Goal: Task Accomplishment & Management: Complete application form

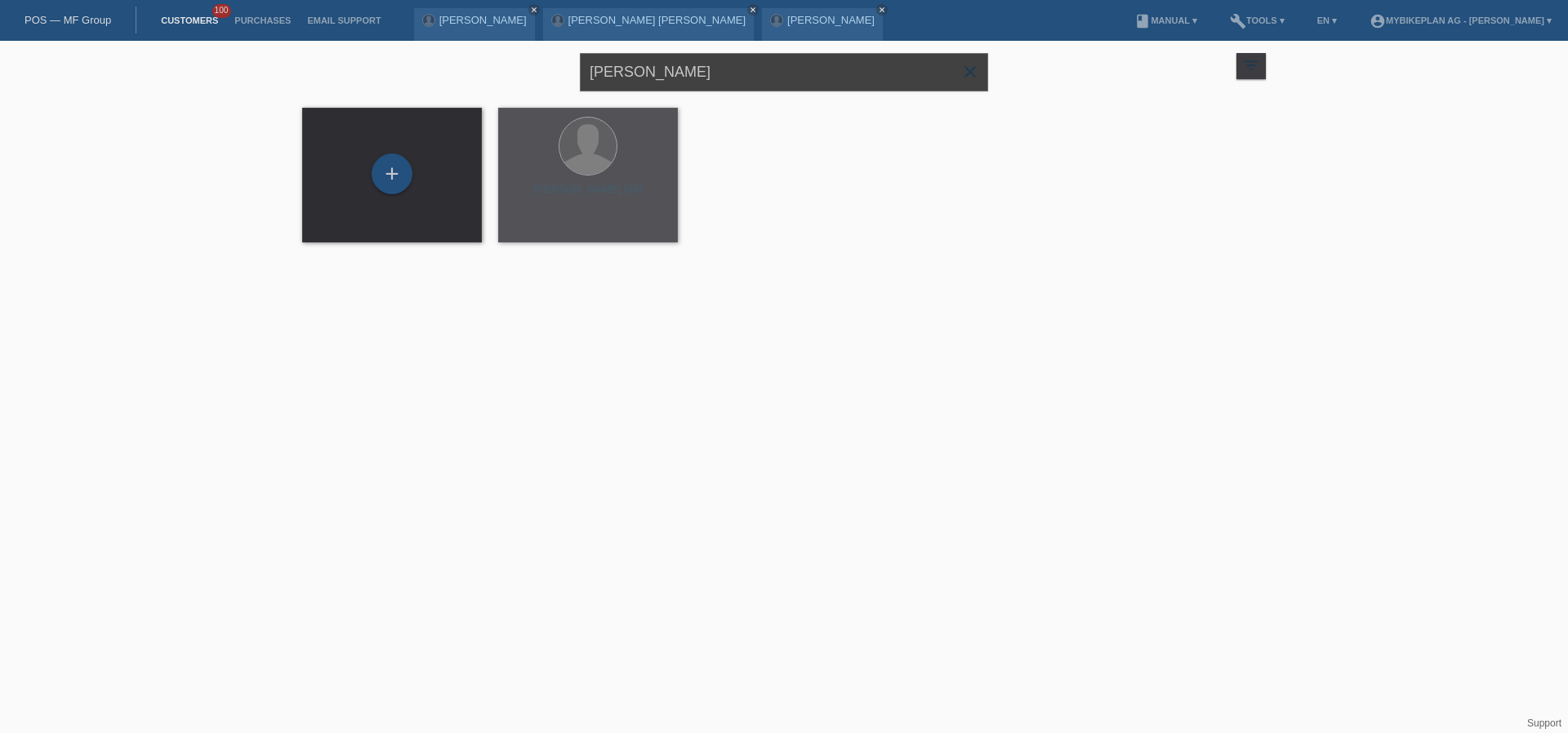
click at [654, 71] on input "[PERSON_NAME]" at bounding box center [784, 73] width 408 height 38
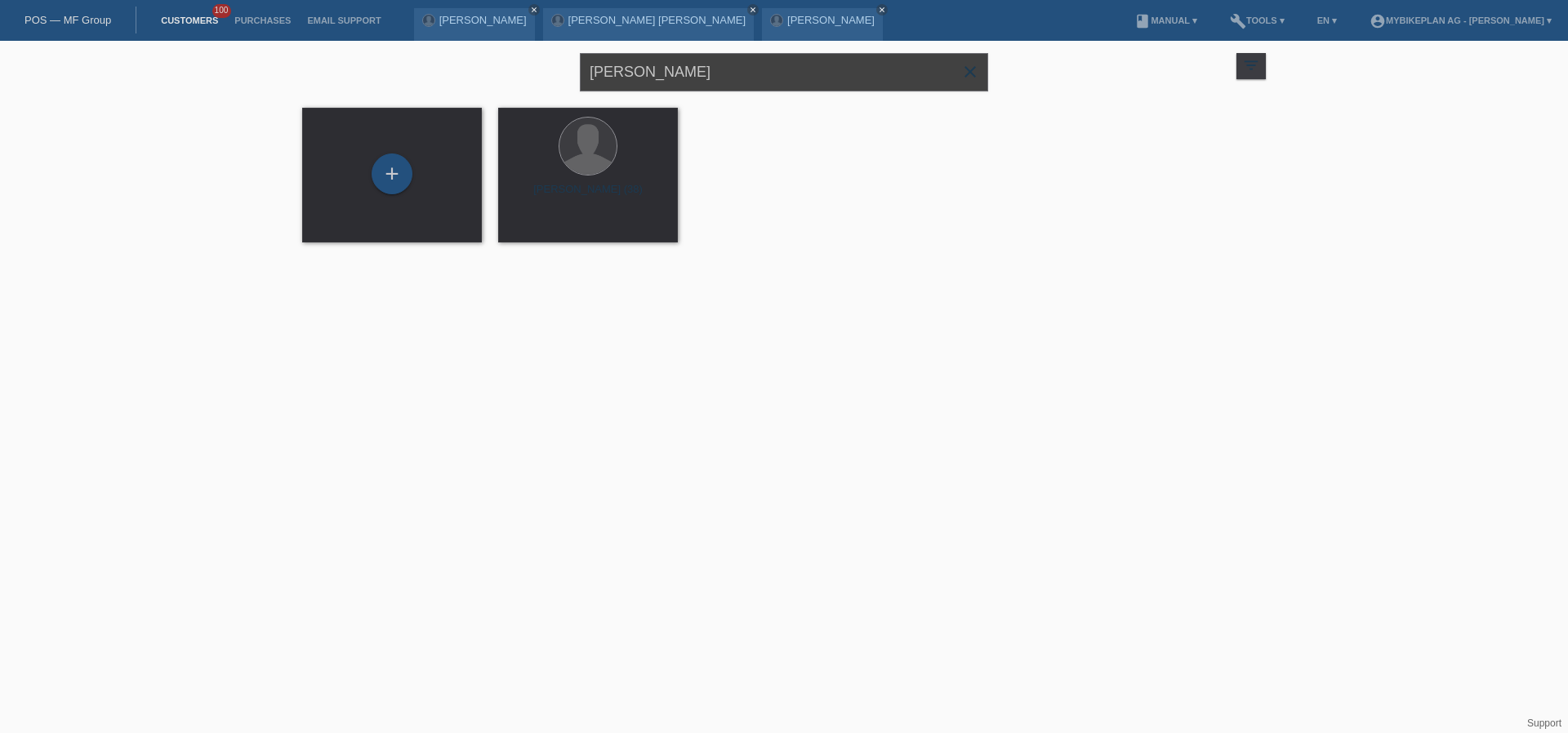
click at [654, 71] on input "[PERSON_NAME]" at bounding box center [784, 73] width 408 height 38
paste input "[PERSON_NAME]"
type input "[PERSON_NAME]"
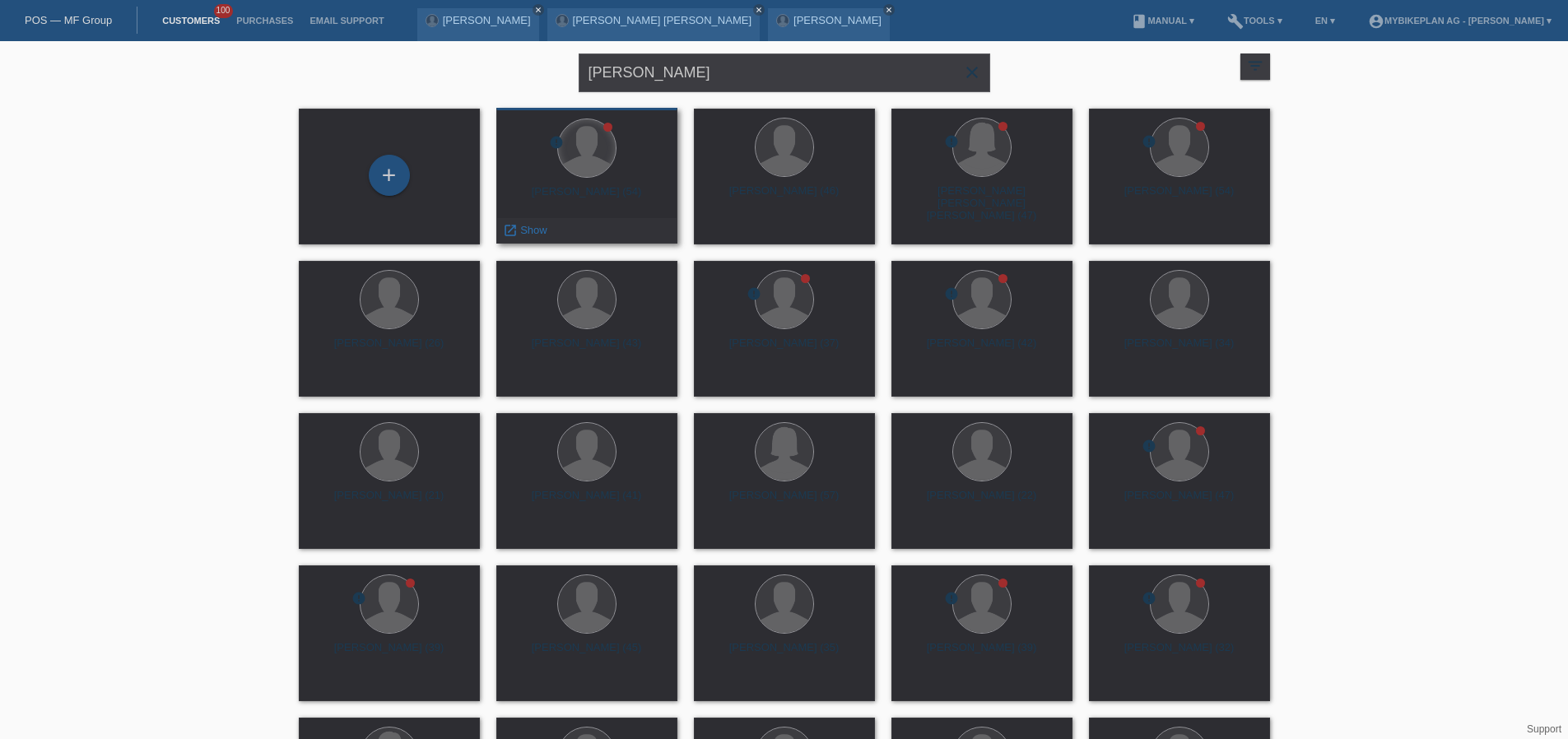
click at [605, 156] on div at bounding box center [586, 148] width 57 height 57
click at [612, 189] on div "Michael Roth (54)" at bounding box center [587, 198] width 155 height 26
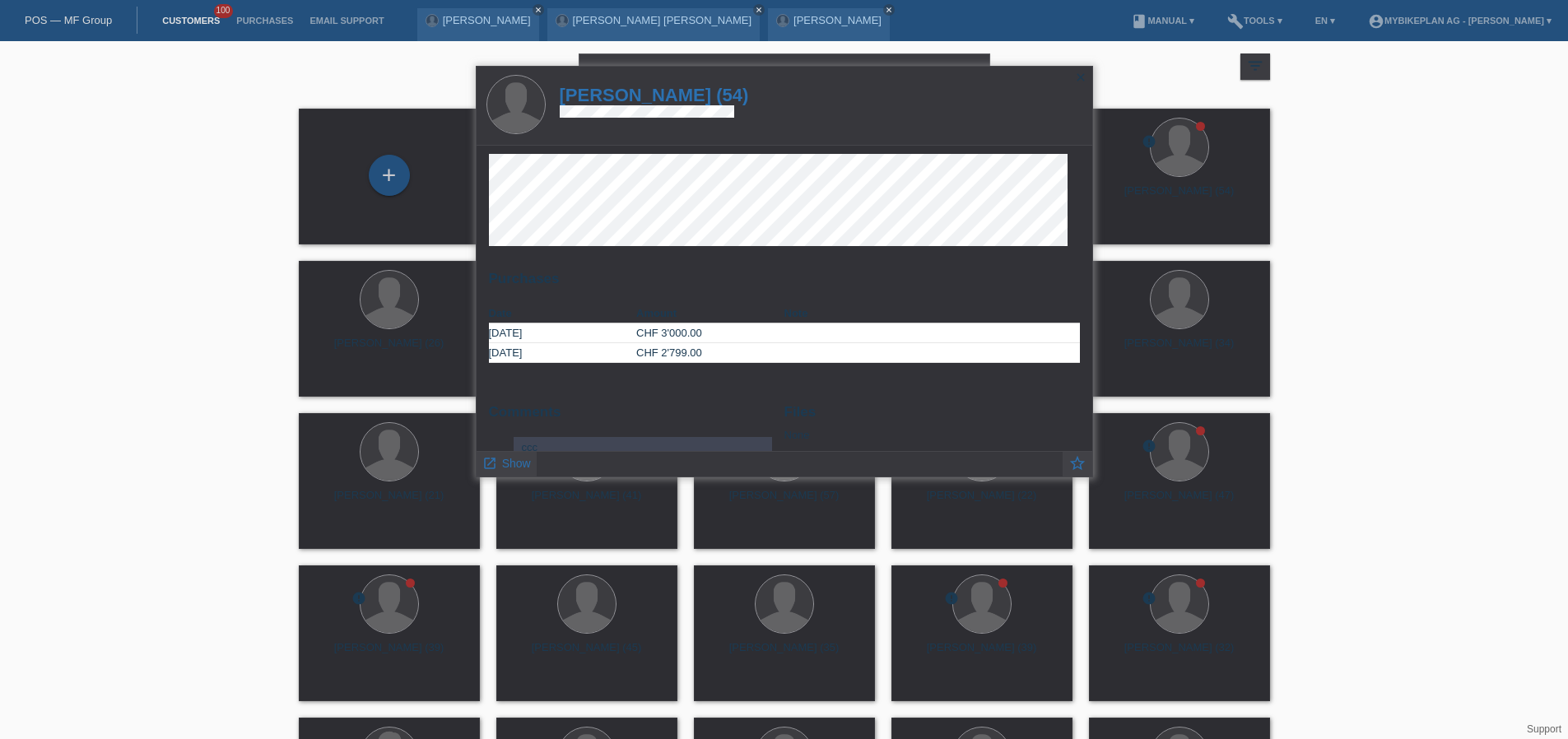
click at [673, 94] on h1 "Michael Roth (54)" at bounding box center [654, 94] width 189 height 20
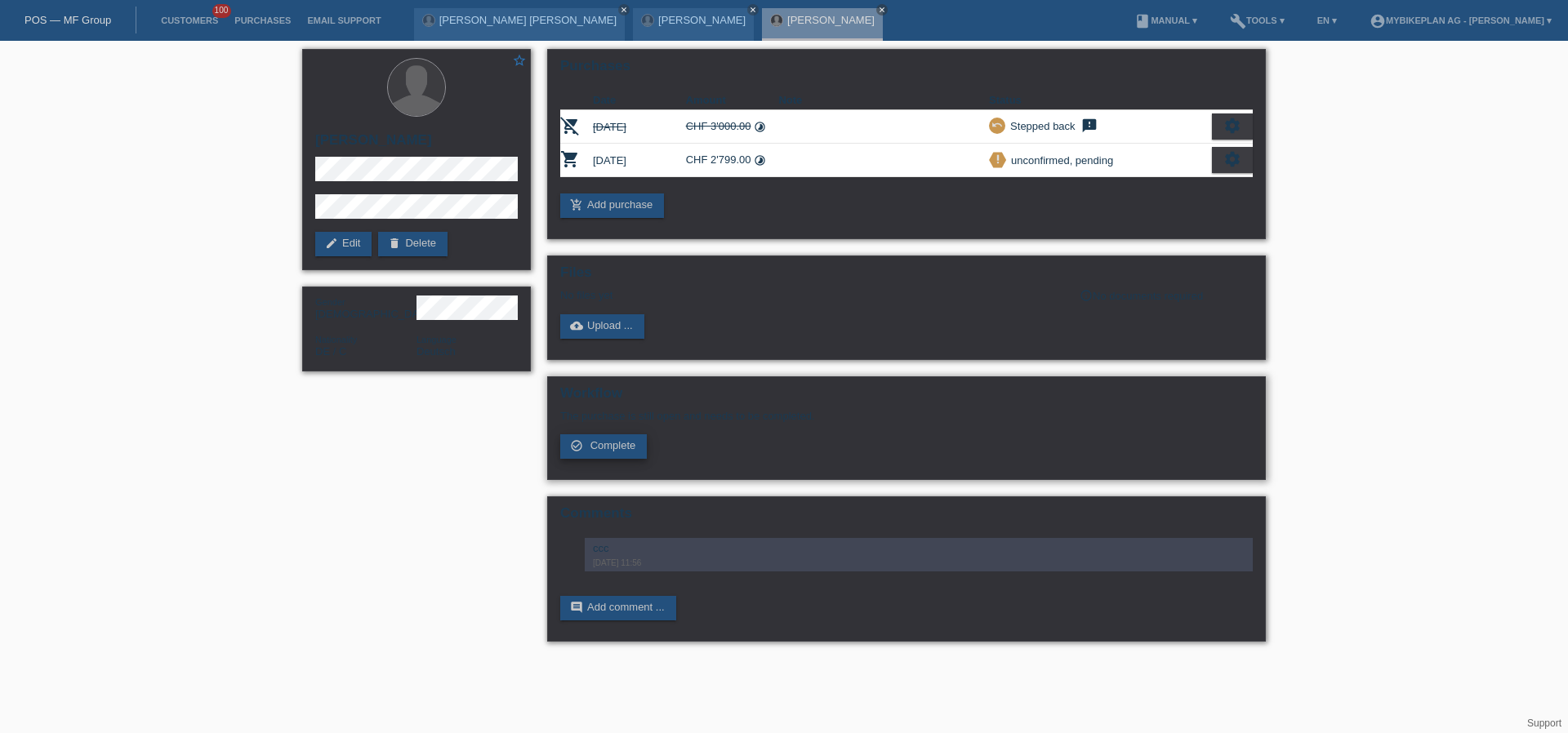
click at [629, 450] on span "Complete" at bounding box center [613, 446] width 45 height 12
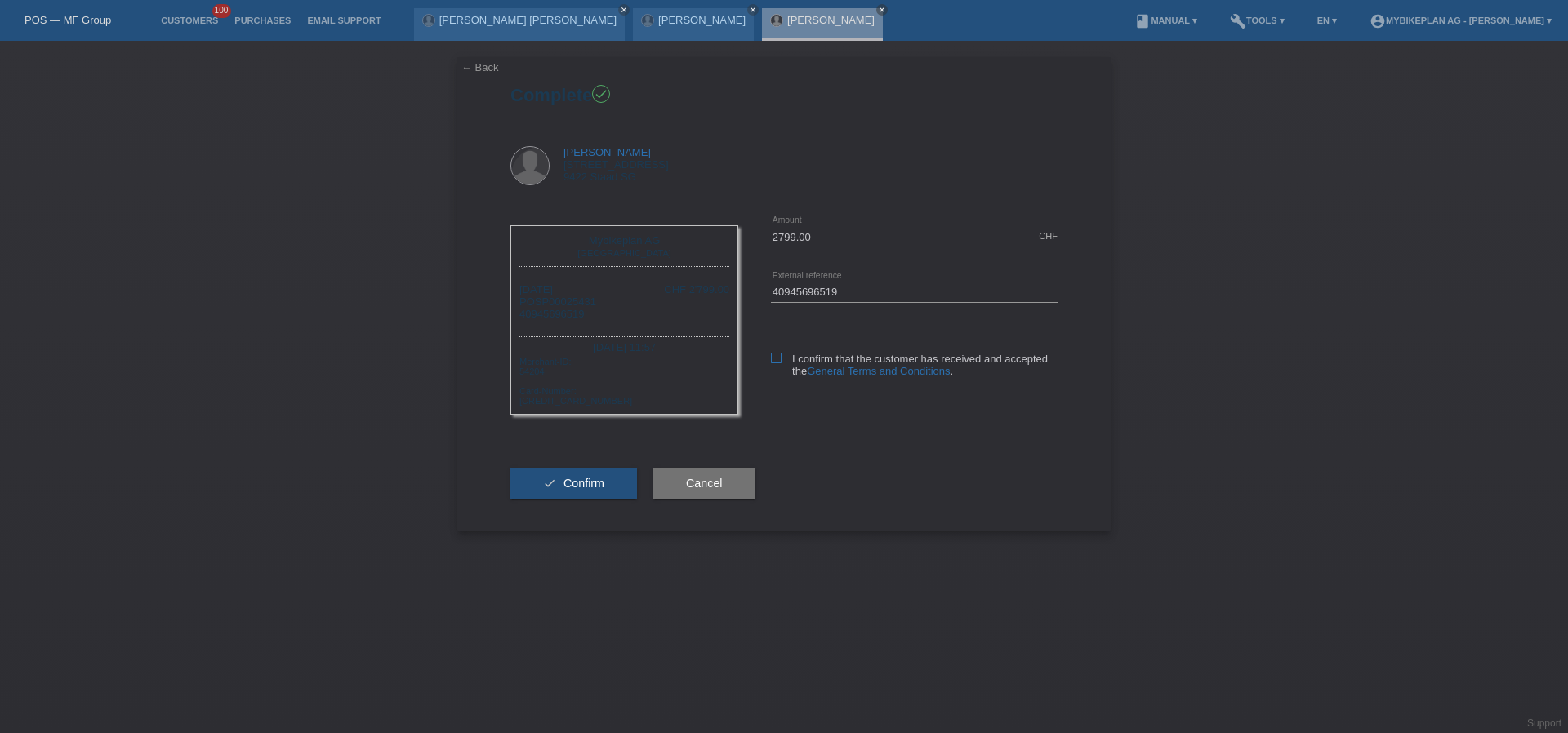
click at [778, 355] on icon at bounding box center [776, 358] width 10 height 10
click at [778, 355] on input "I confirm that the customer has received and accepted the General Terms and Con…" at bounding box center [776, 358] width 10 height 10
checkbox input "true"
click at [597, 481] on span "Confirm" at bounding box center [584, 483] width 41 height 13
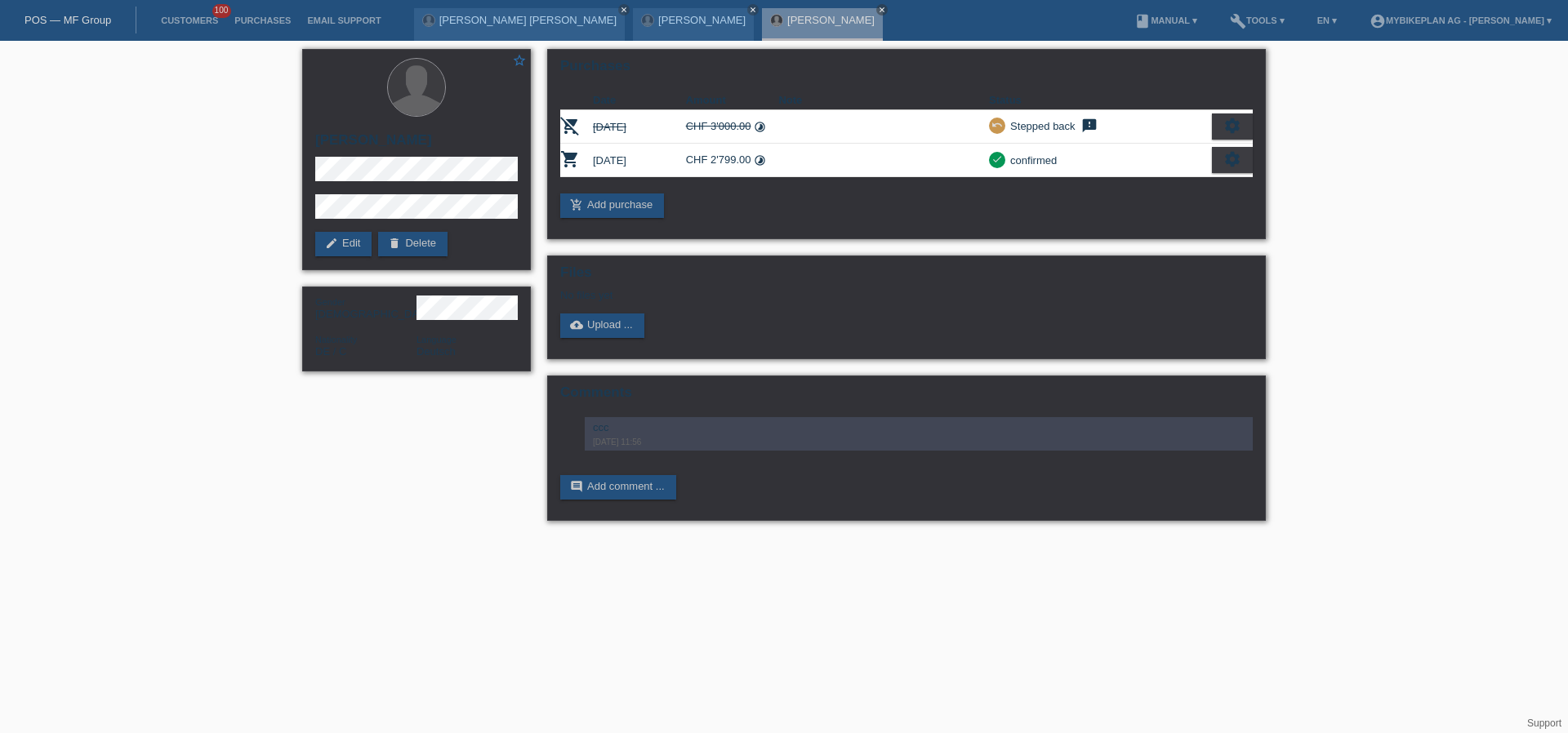
click at [67, 25] on link "POS — MF Group" at bounding box center [67, 20] width 86 height 12
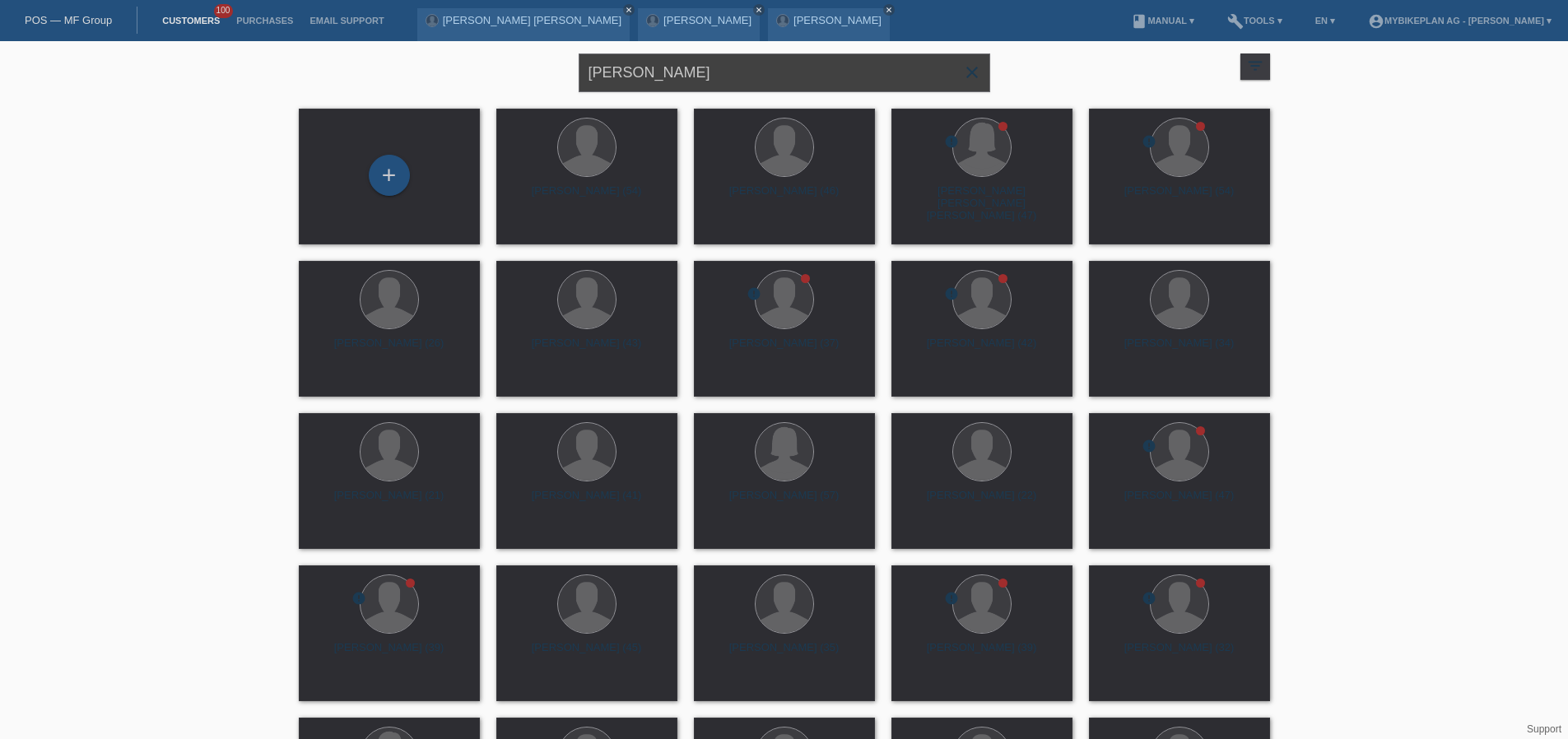
click at [807, 63] on input "[PERSON_NAME]" at bounding box center [784, 73] width 411 height 39
click at [806, 71] on input "[PERSON_NAME]" at bounding box center [784, 73] width 411 height 39
paste input "Alexandra Herold"
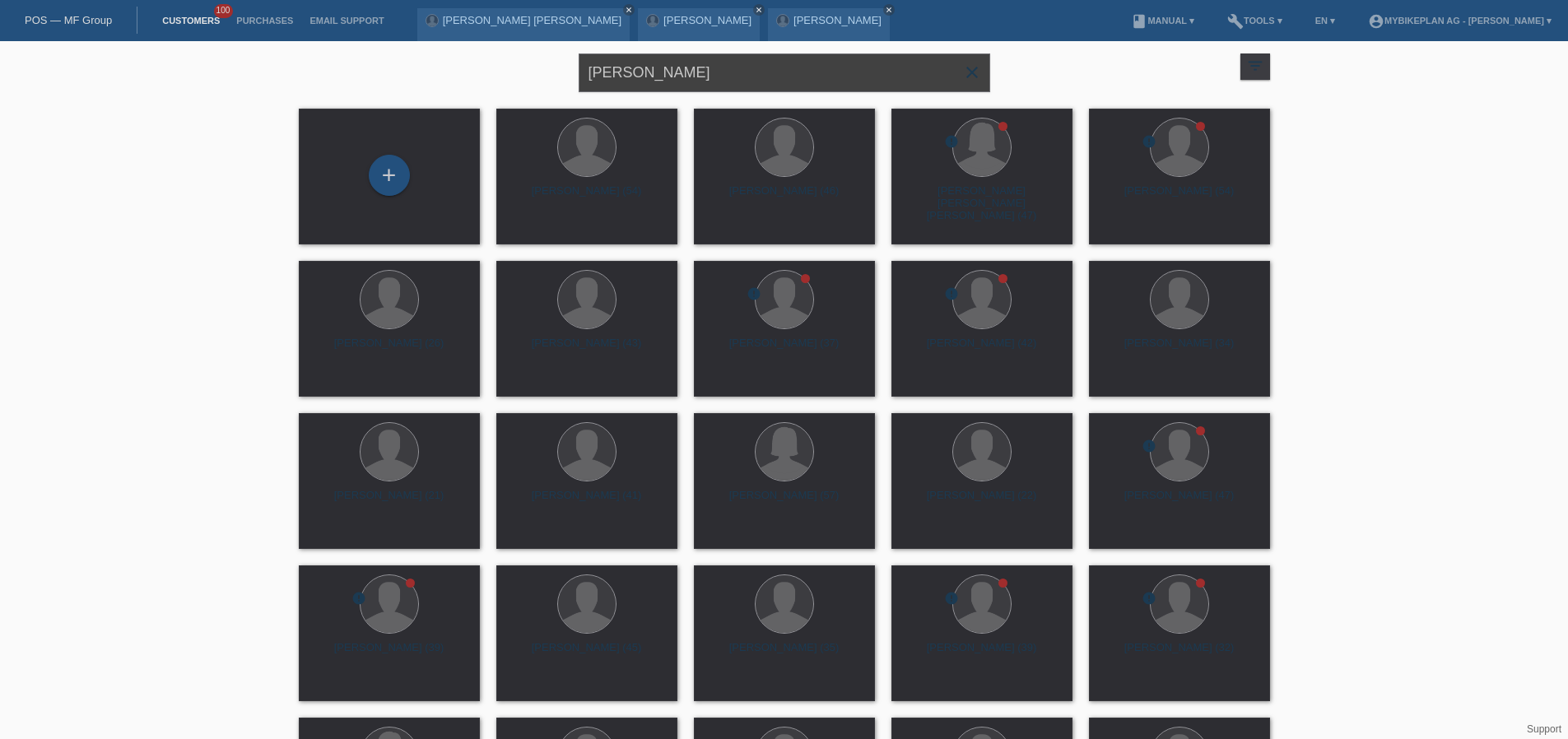
type input "Alexandra Herold"
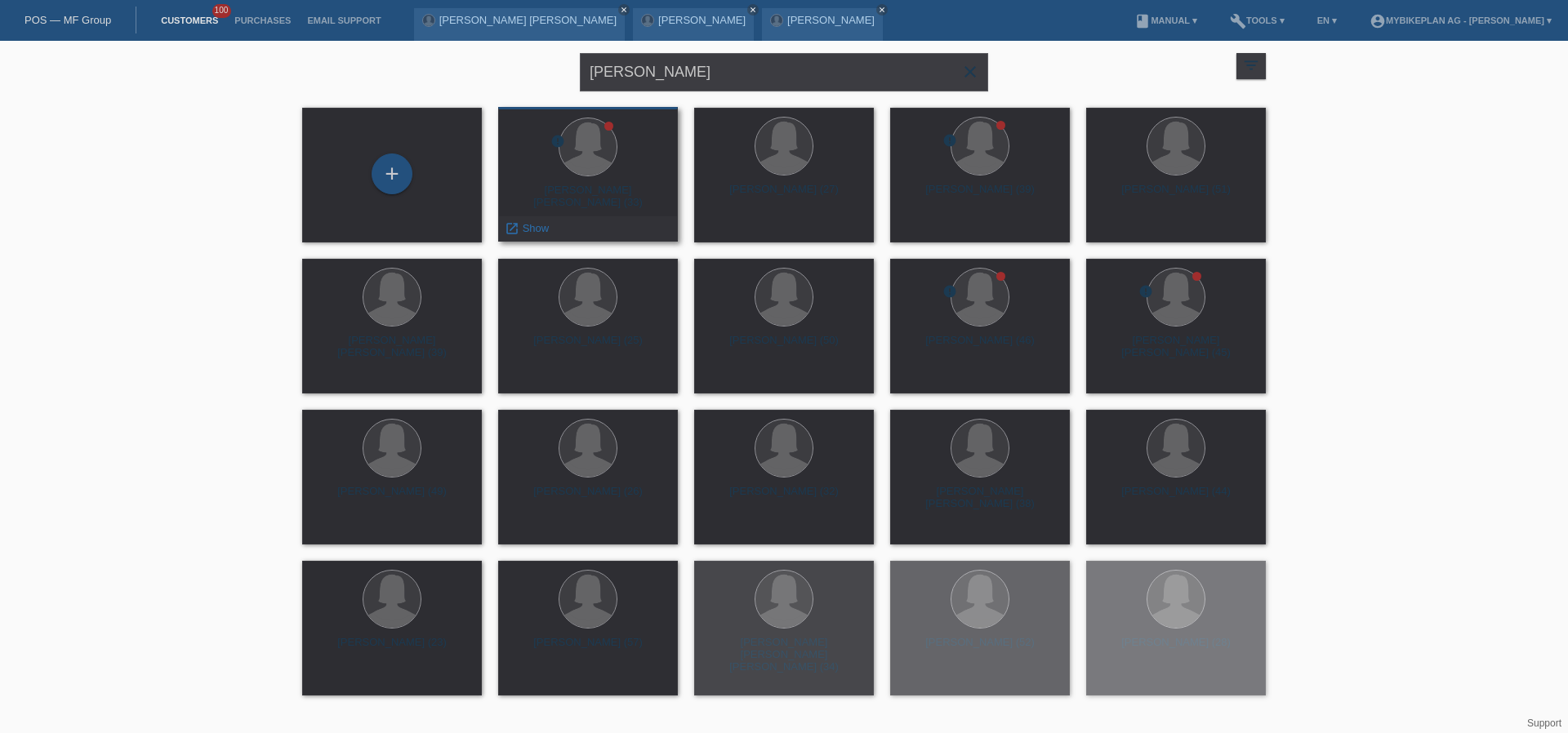
click at [639, 191] on div "Alexandra Irmgard Herold (33)" at bounding box center [588, 197] width 154 height 26
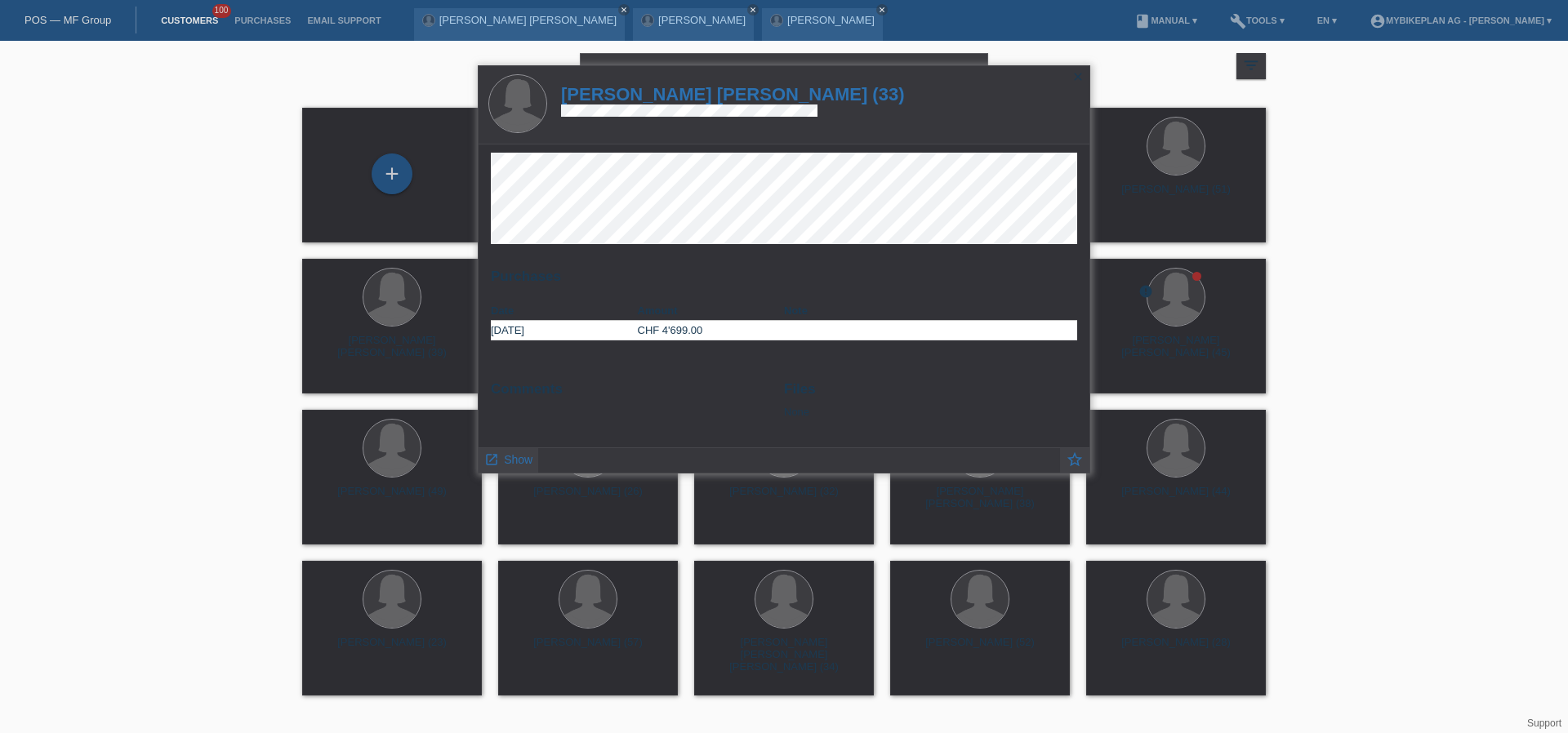
click at [703, 93] on h1 "Alexandra Irmgard Herold (33)" at bounding box center [733, 93] width 344 height 20
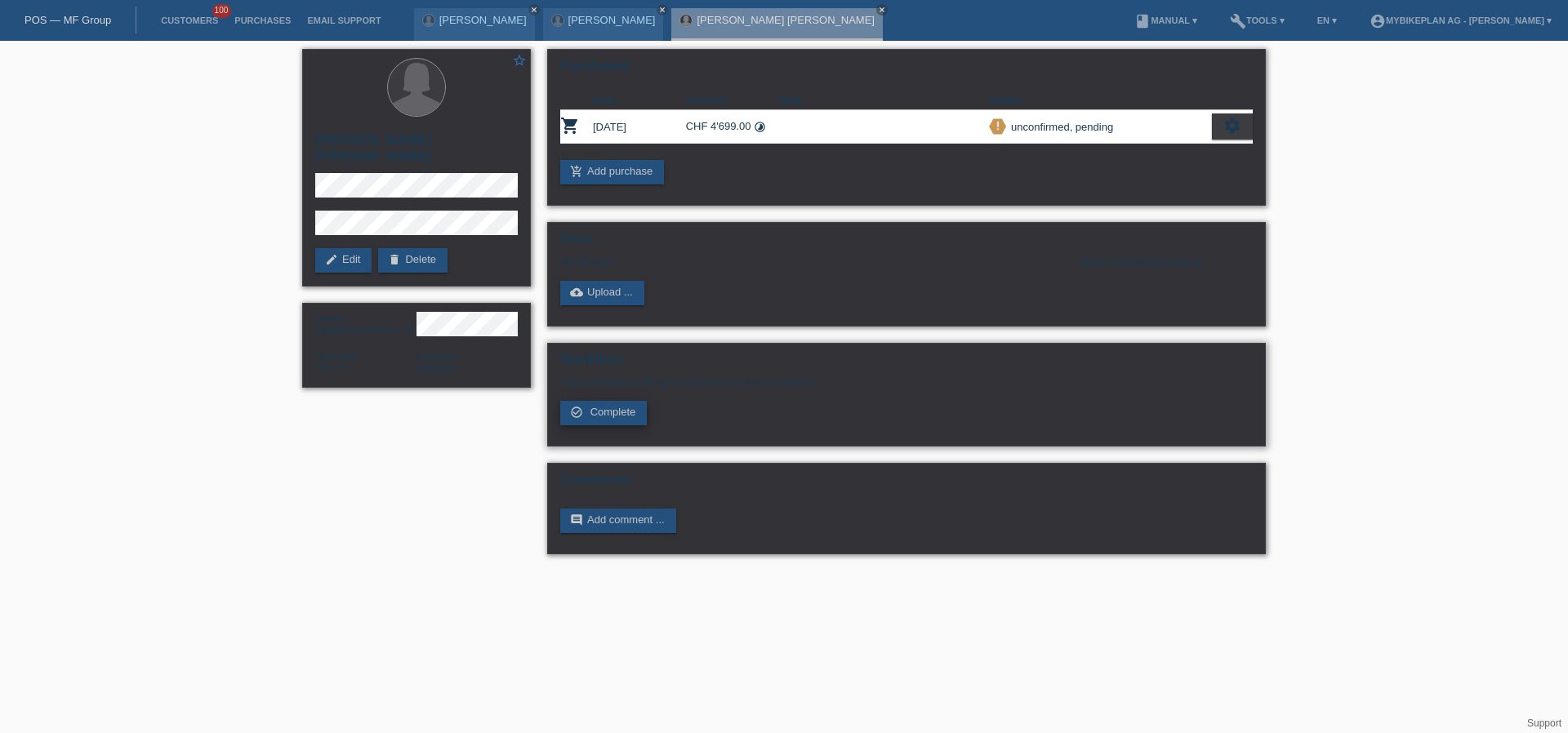
click at [633, 412] on span "Complete" at bounding box center [613, 412] width 45 height 12
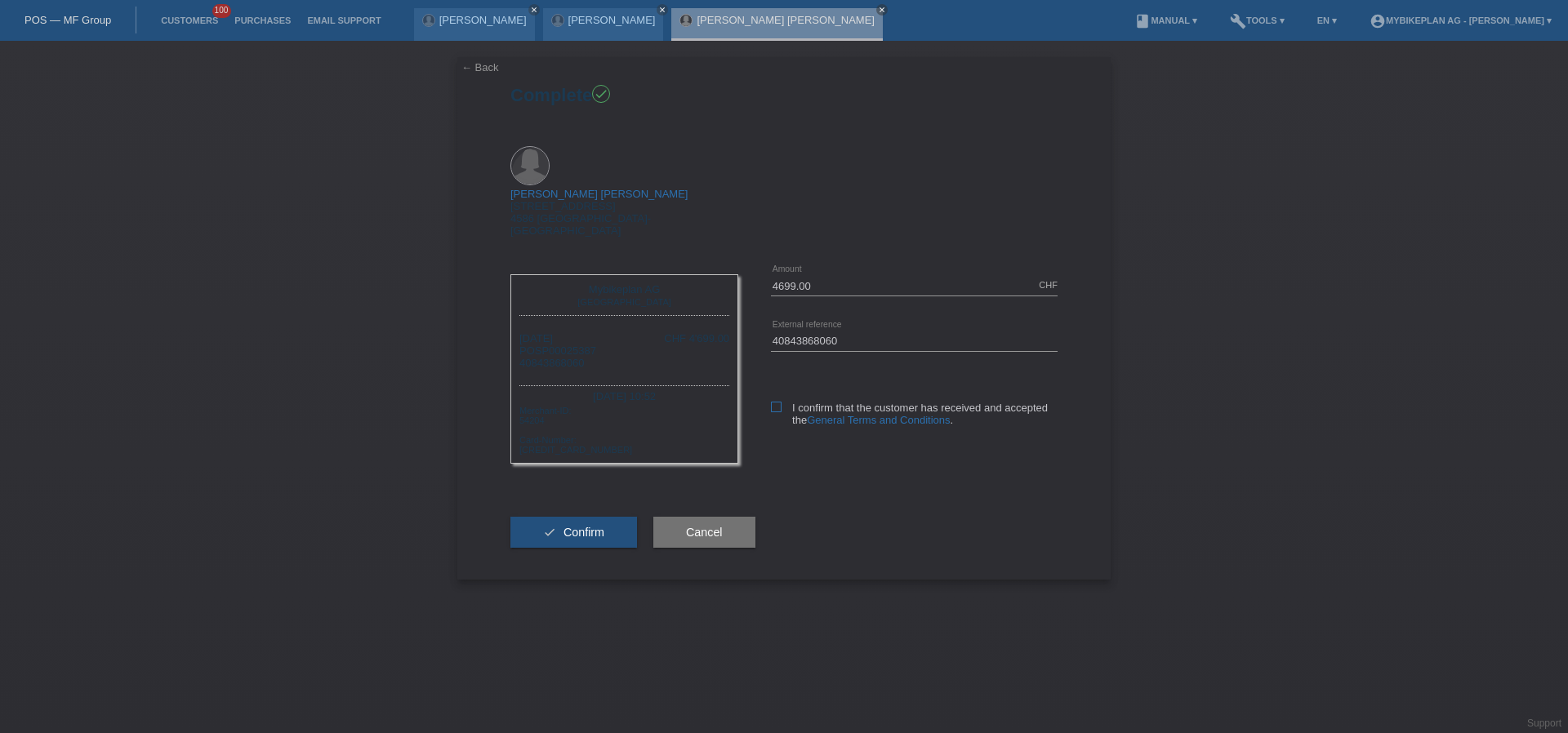
click at [783, 402] on label "I confirm that the customer has received and accepted the General Terms and Con…" at bounding box center [914, 414] width 287 height 24
click at [782, 402] on input "I confirm that the customer has received and accepted the General Terms and Con…" at bounding box center [776, 407] width 10 height 10
checkbox input "true"
click at [581, 517] on button "check Confirm" at bounding box center [573, 533] width 127 height 31
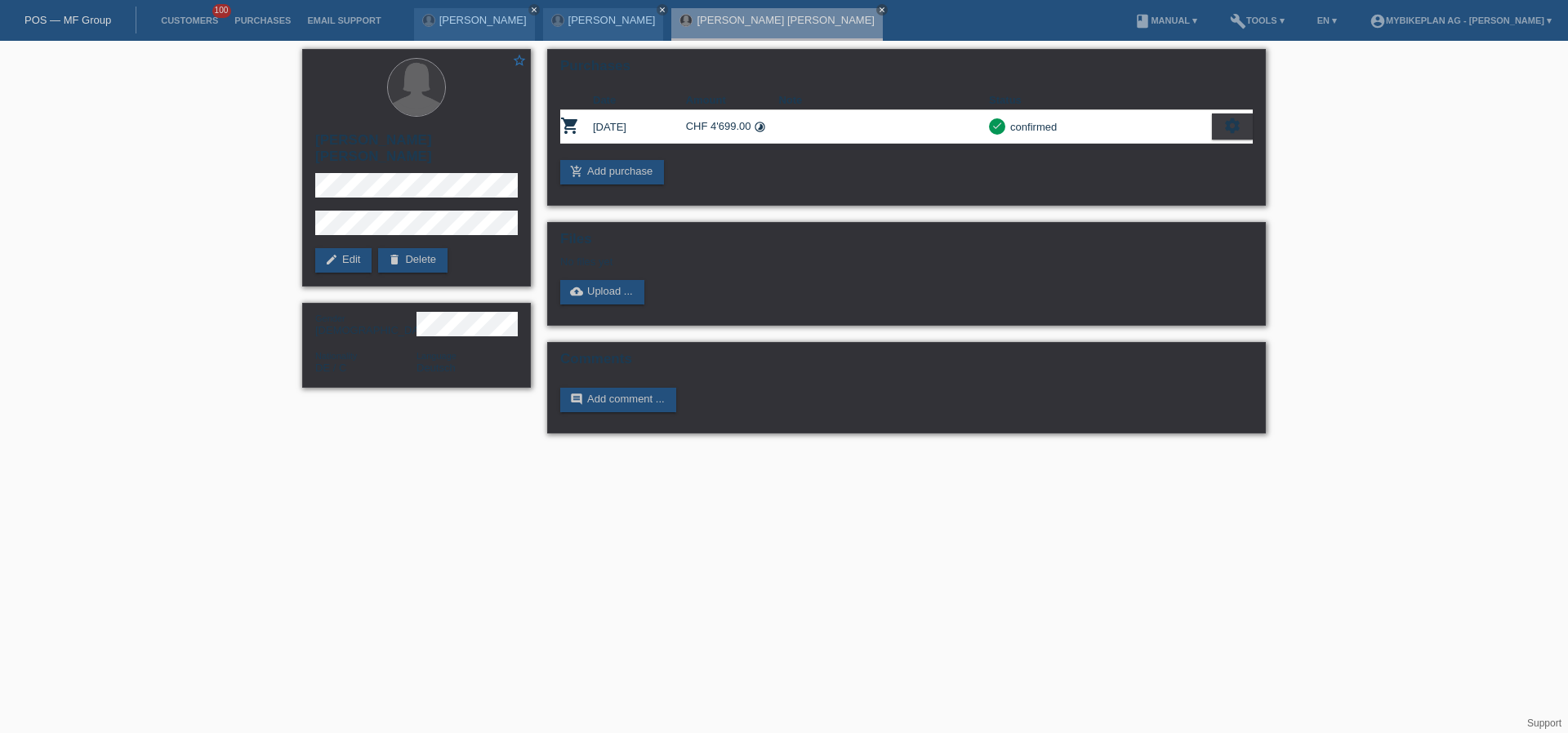
click at [106, 18] on link "POS — MF Group" at bounding box center [67, 20] width 86 height 12
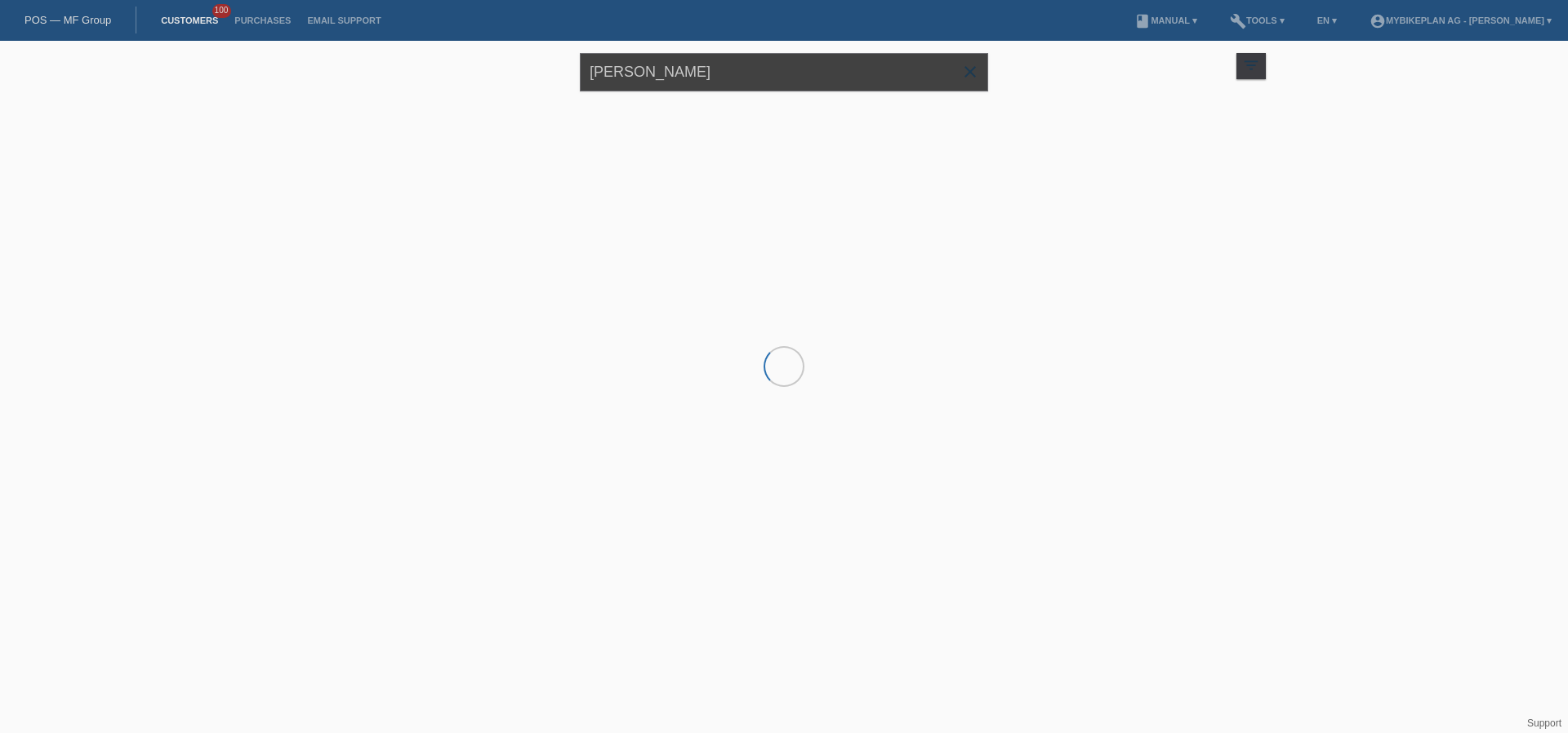
click at [719, 69] on input "Alexandra Herold" at bounding box center [784, 73] width 408 height 38
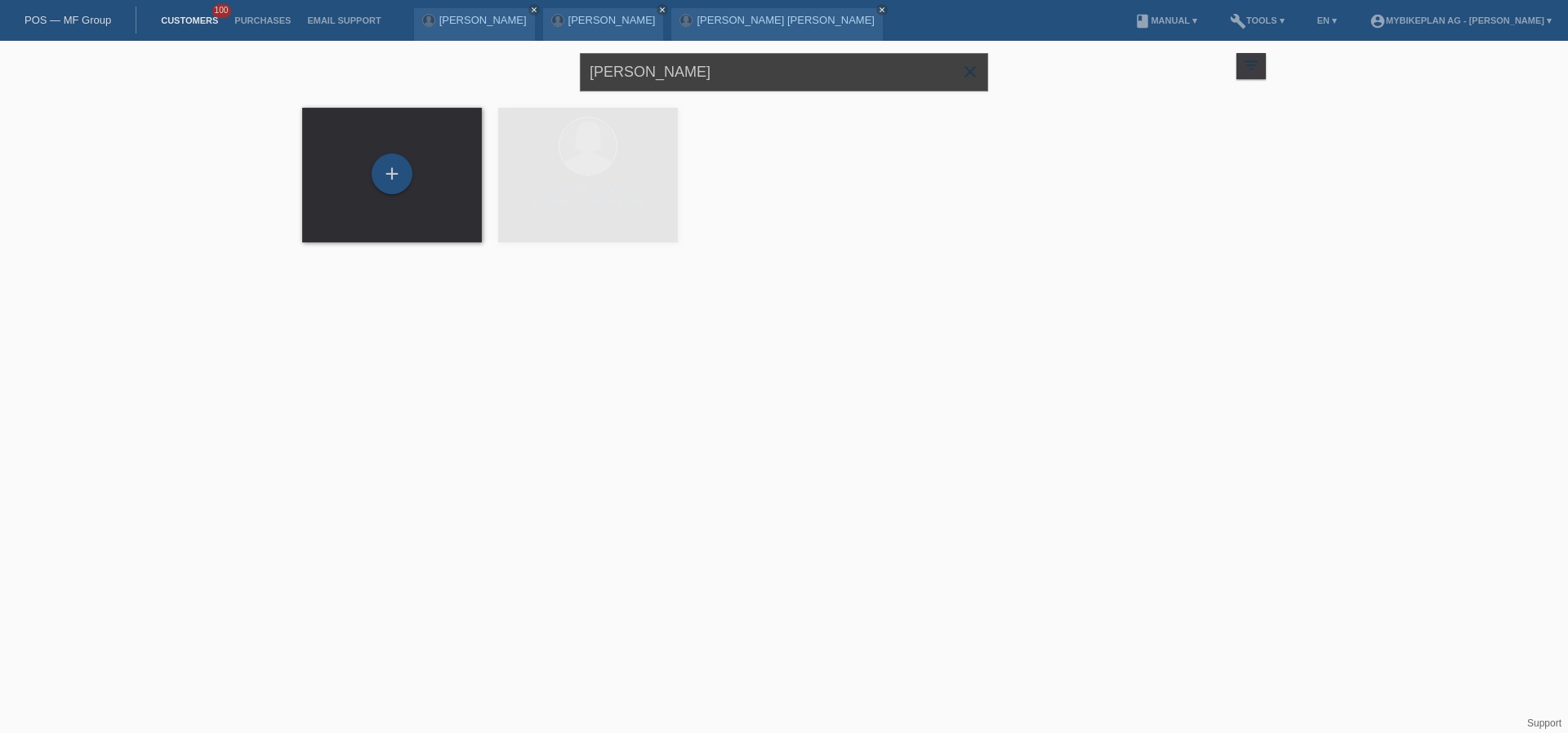
click at [719, 69] on input "Alexandra Herold" at bounding box center [784, 73] width 408 height 38
paste input "Sandro Savoldelli"
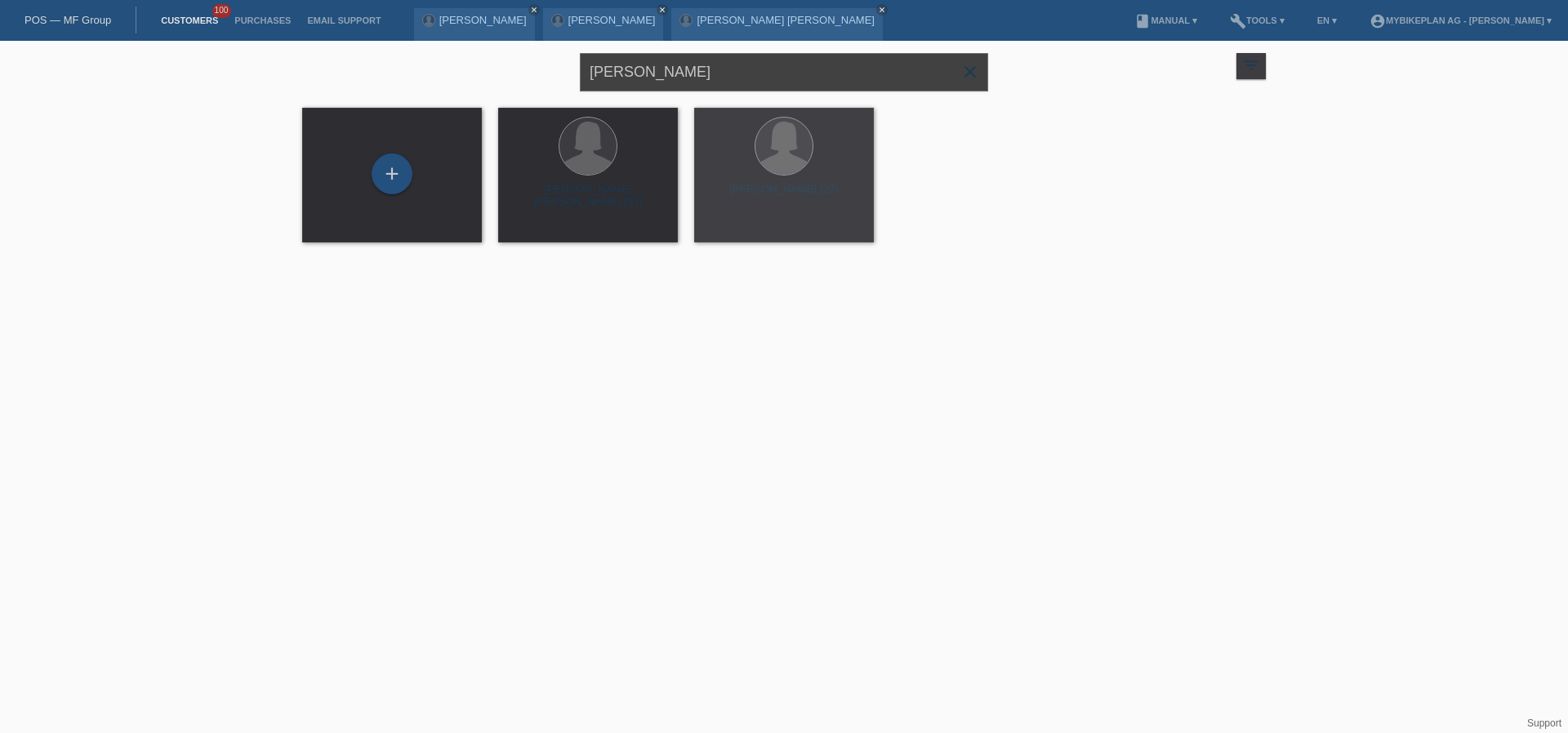
type input "Sandro Savoldelli"
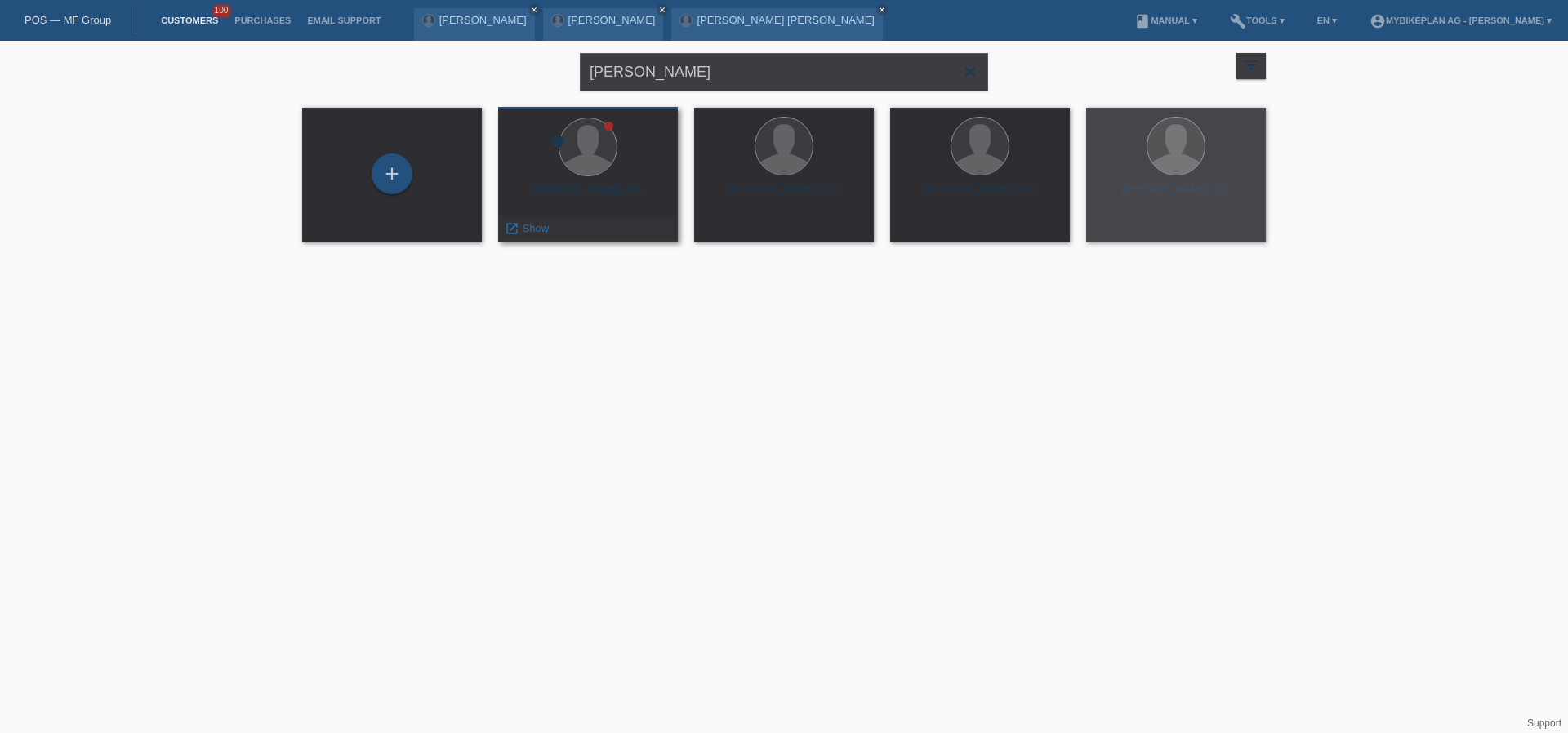
click at [582, 189] on div "Sandro Savoldelli (45)" at bounding box center [588, 197] width 154 height 26
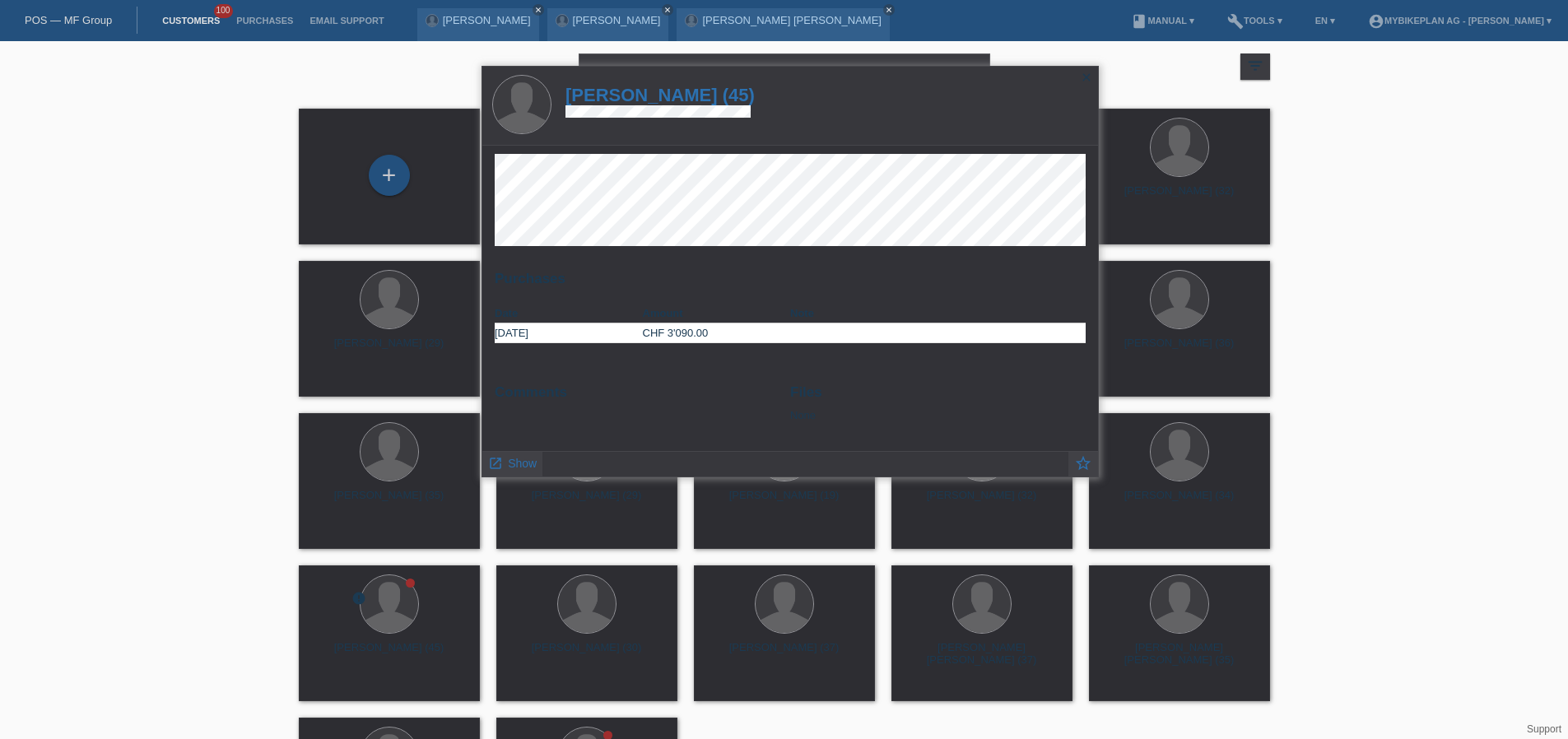
click at [681, 95] on h1 "Sandro Savoldelli (45)" at bounding box center [659, 94] width 189 height 20
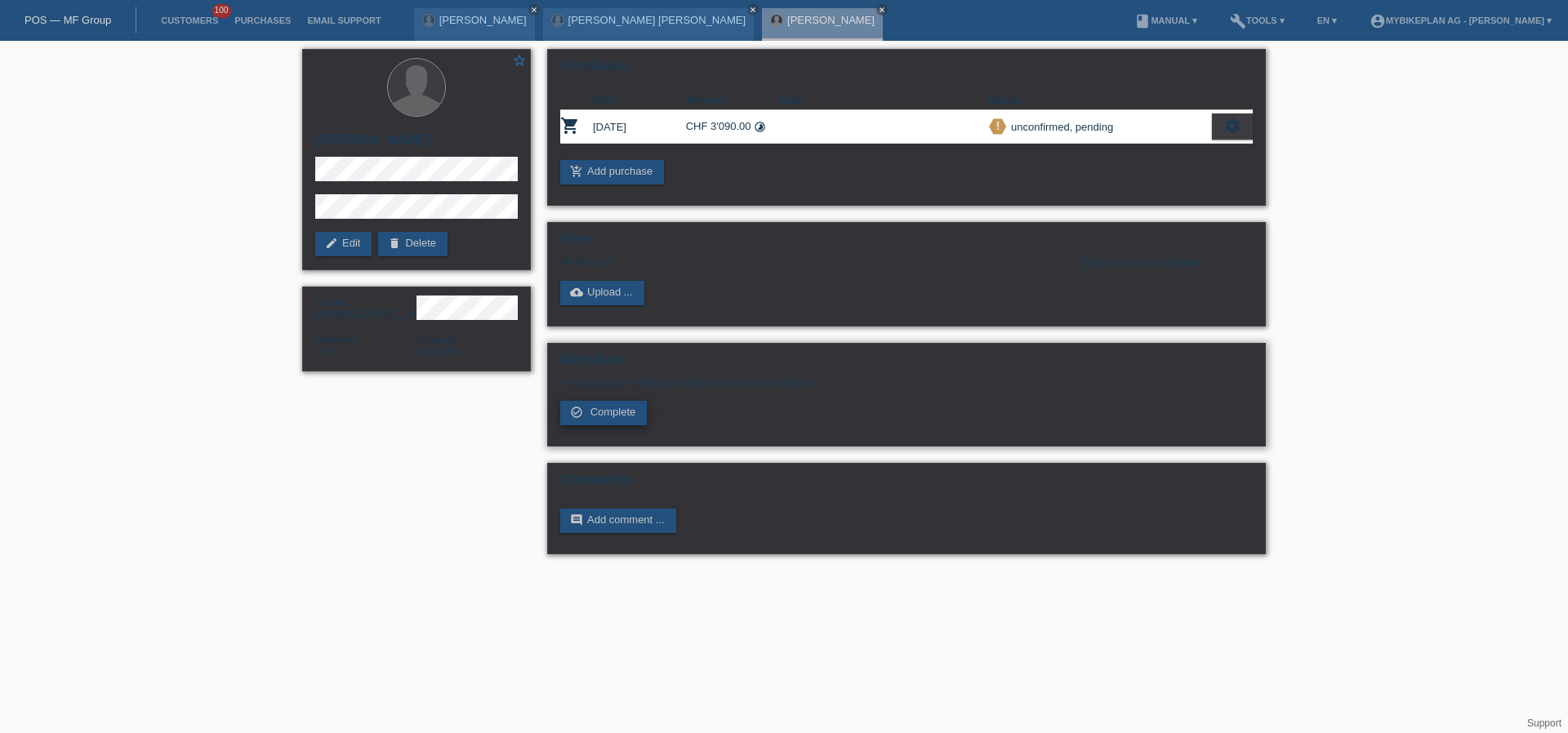
click at [602, 422] on link "check_circle_outline Complete" at bounding box center [603, 413] width 86 height 24
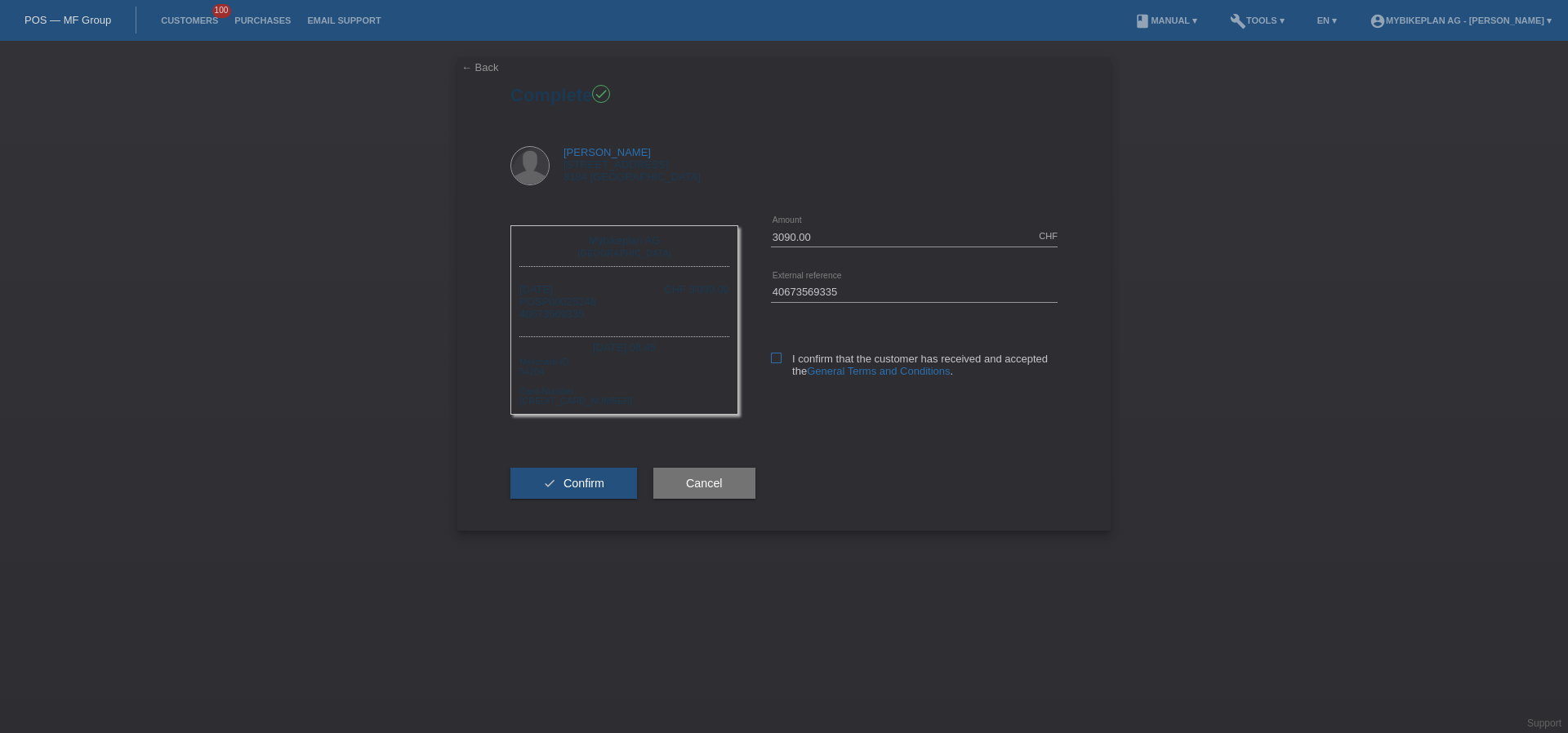
click at [780, 355] on icon at bounding box center [776, 358] width 10 height 10
click at [780, 355] on input "I confirm that the customer has received and accepted the General Terms and Con…" at bounding box center [776, 358] width 10 height 10
checkbox input "true"
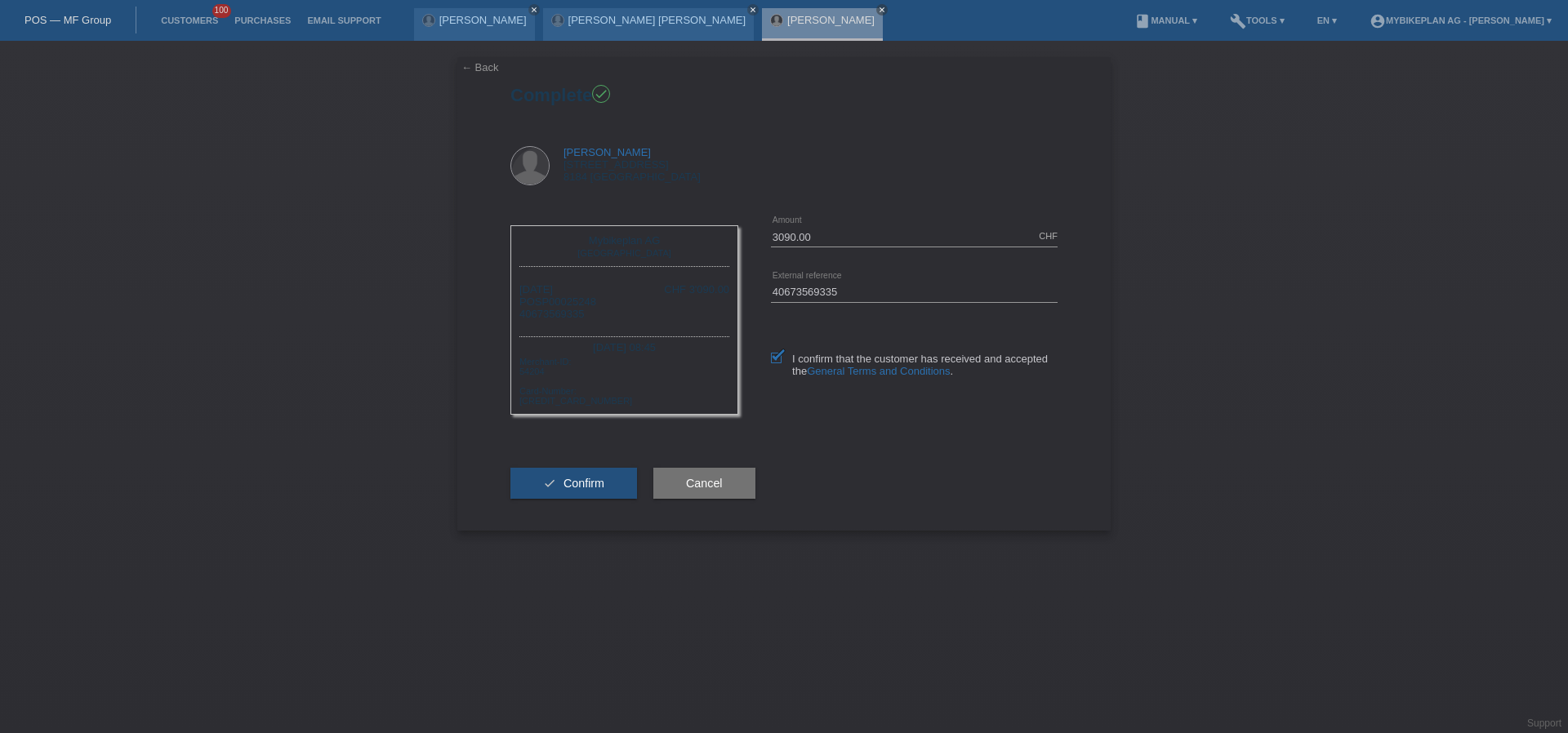
click at [608, 462] on div "check Confirm" at bounding box center [573, 483] width 127 height 94
click at [611, 477] on button "check Confirm" at bounding box center [573, 484] width 127 height 31
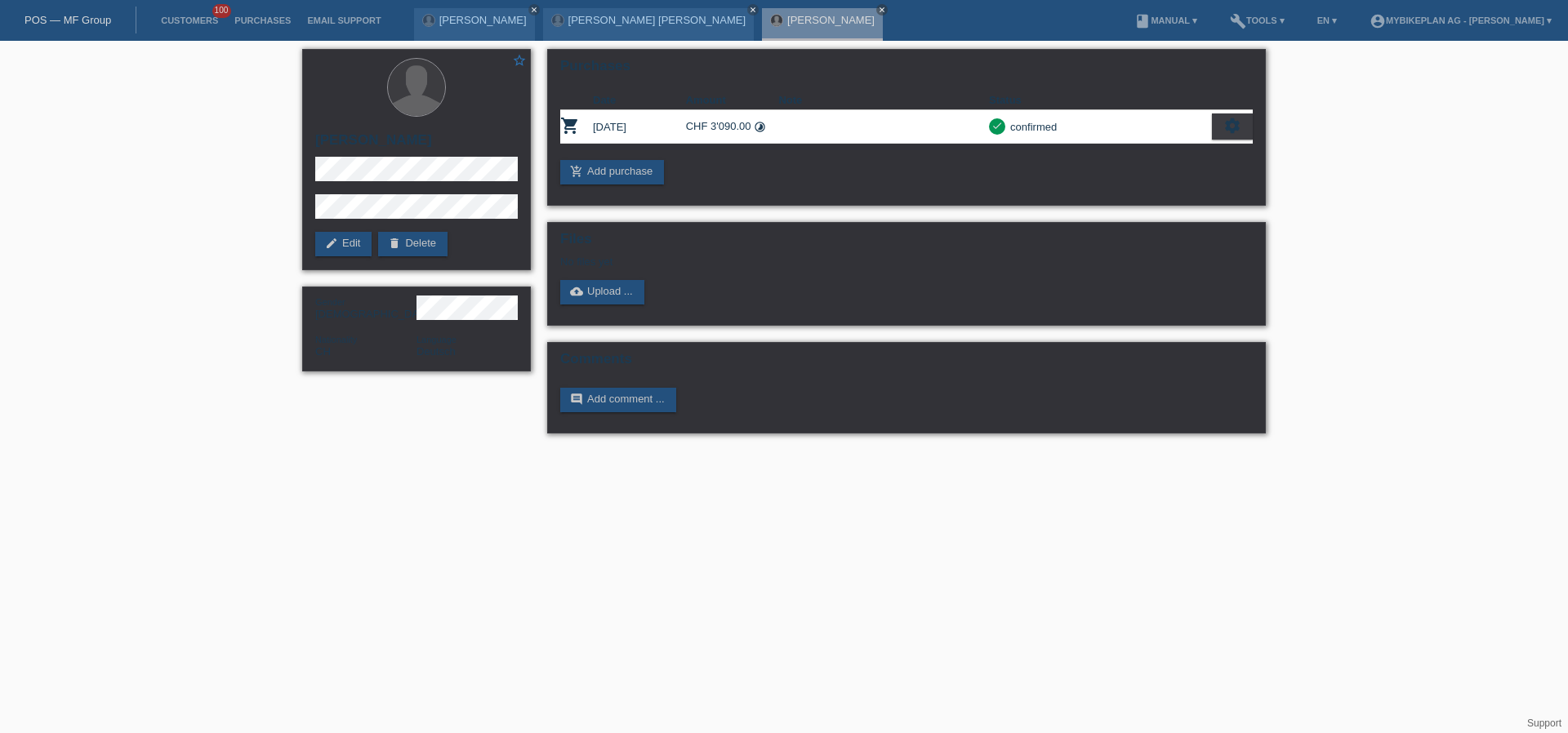
click at [89, 25] on link "POS — MF Group" at bounding box center [67, 20] width 86 height 12
click at [89, 22] on link "POS — MF Group" at bounding box center [67, 20] width 86 height 12
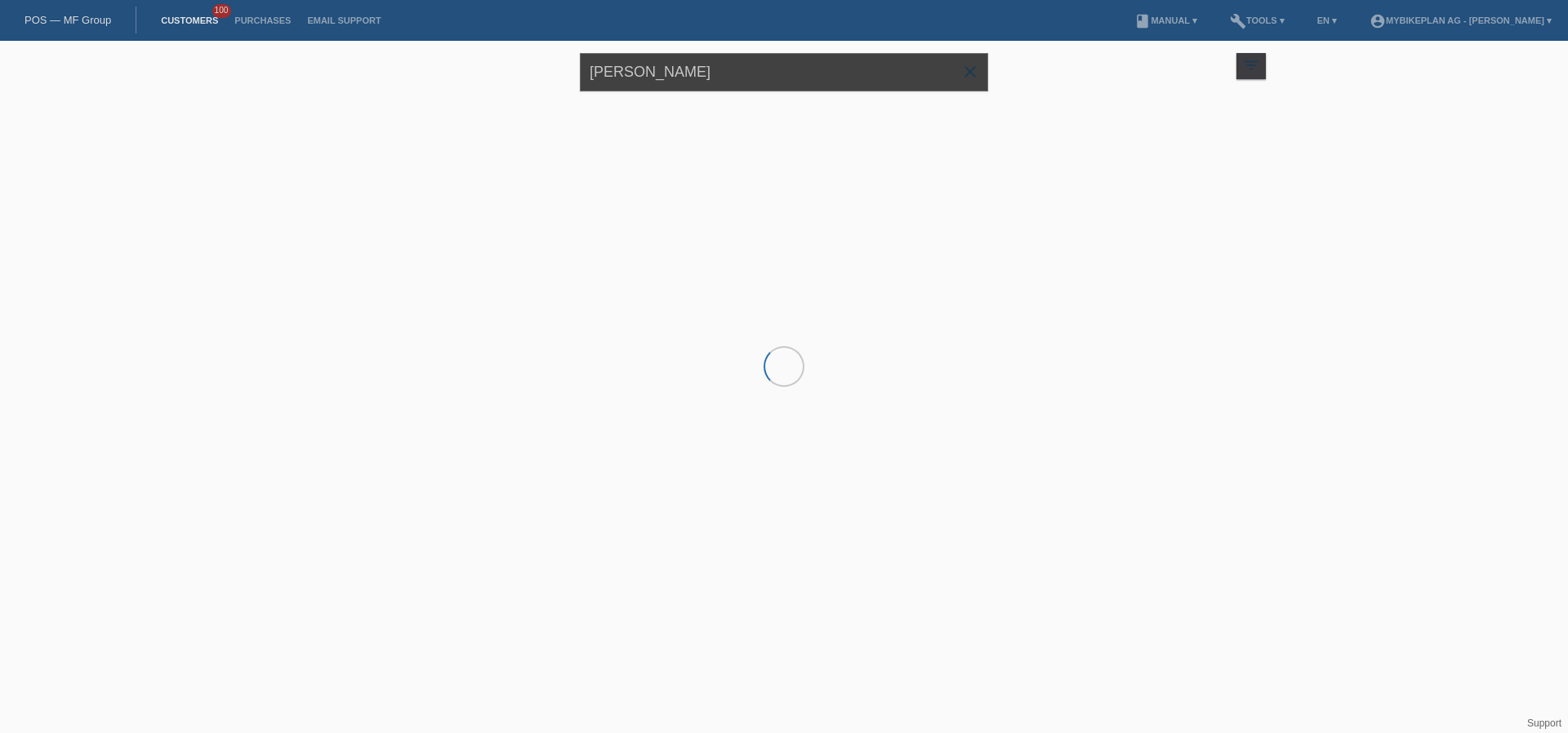
click at [858, 65] on input "[PERSON_NAME]" at bounding box center [784, 73] width 408 height 38
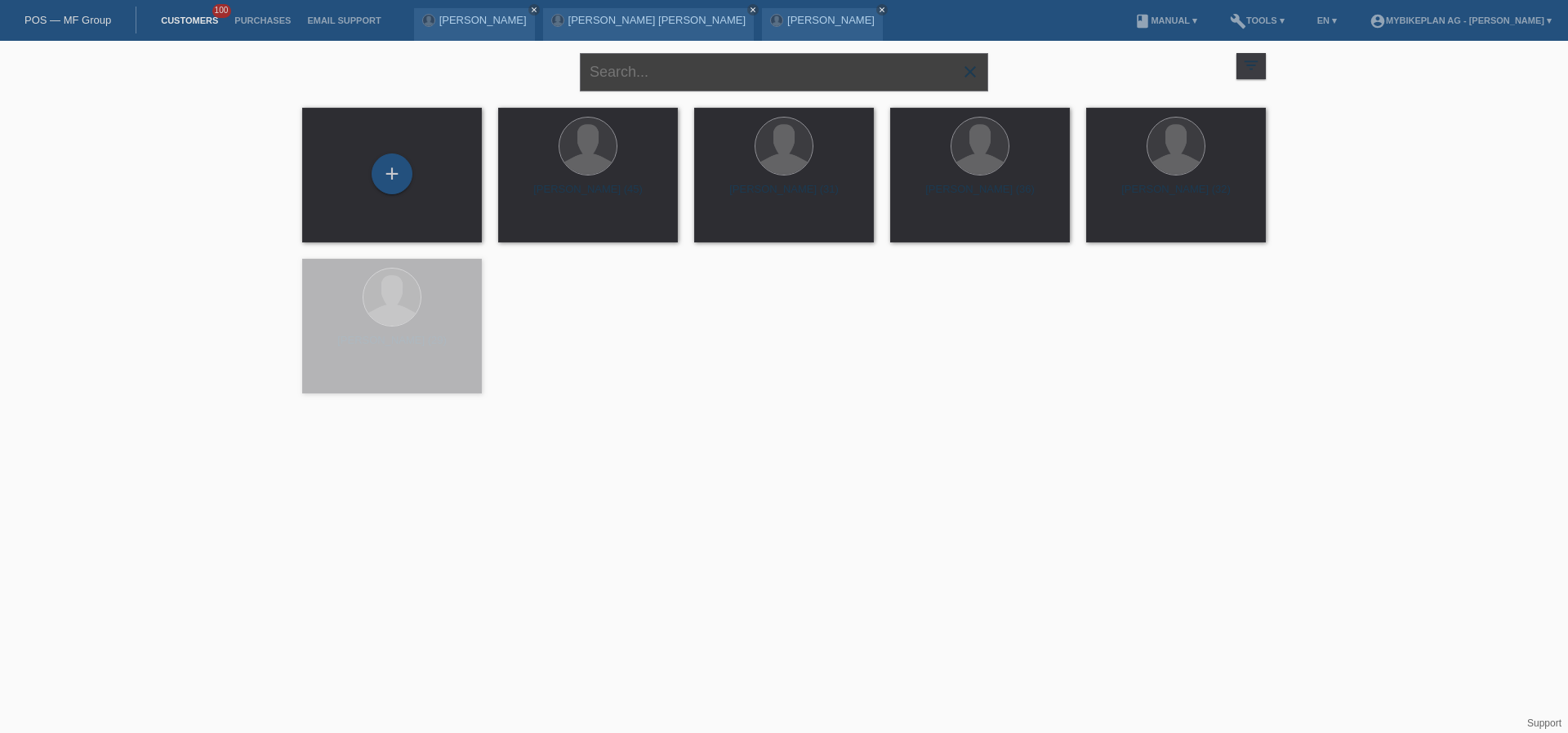
paste input "[PERSON_NAME]"
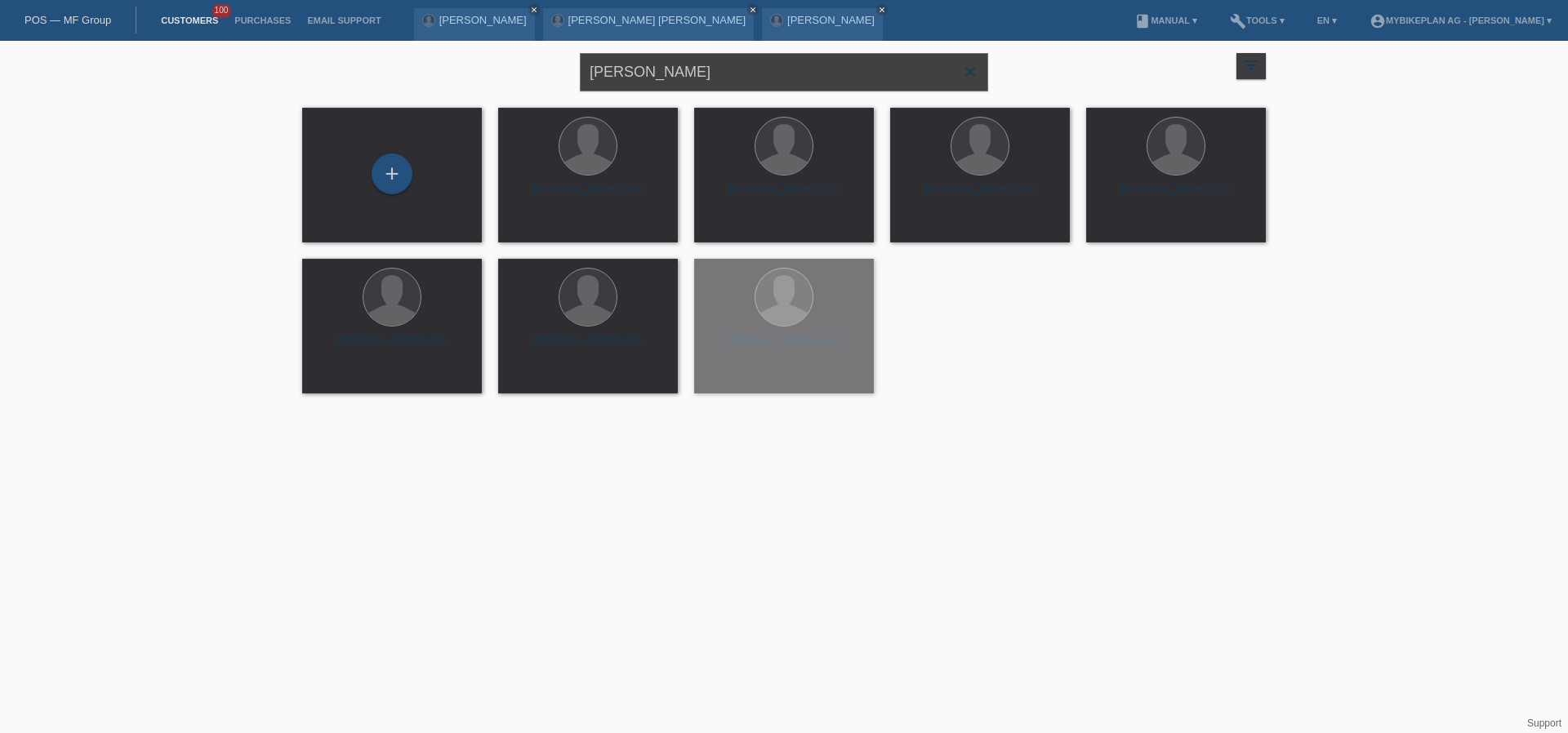
type input "[PERSON_NAME]"
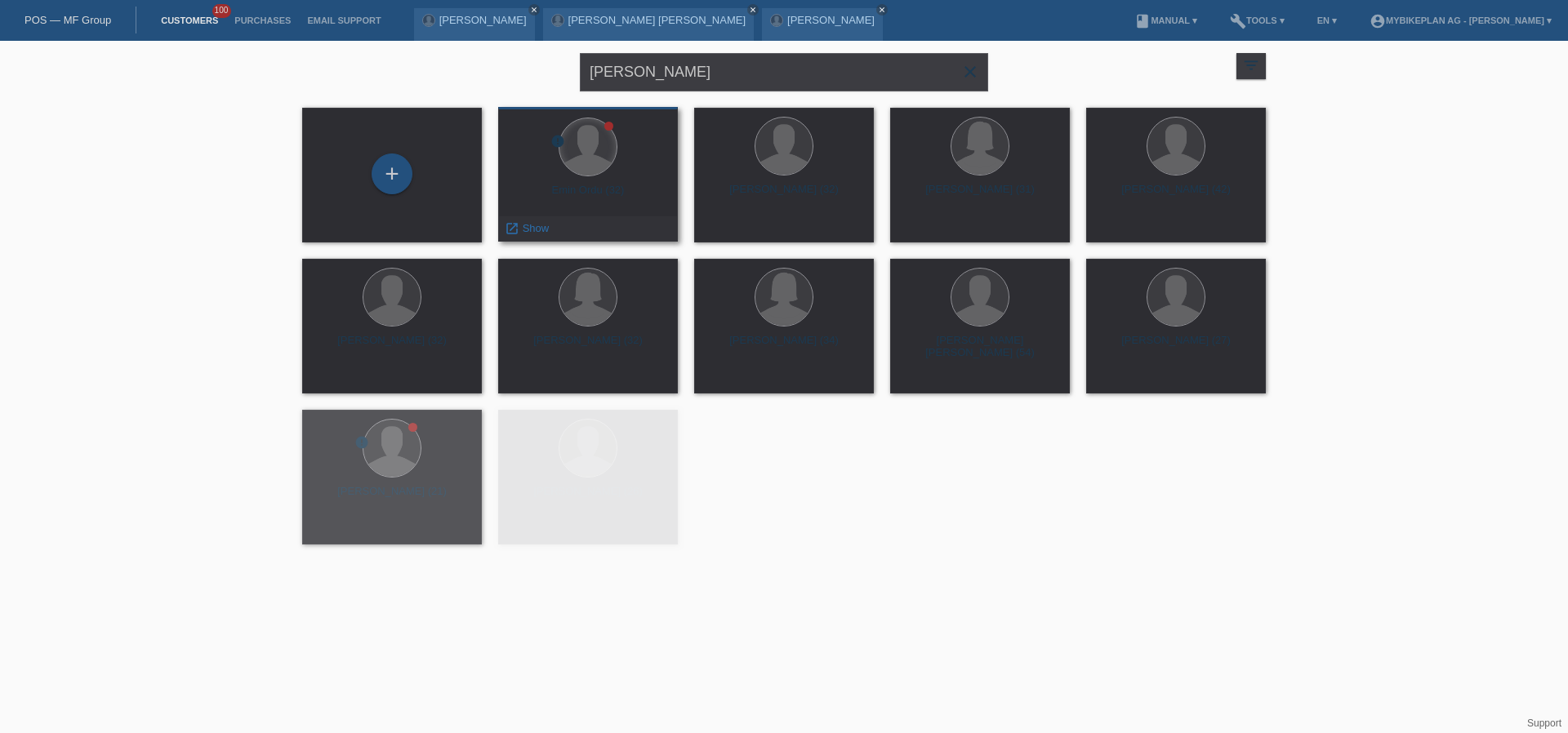
click at [578, 150] on div at bounding box center [587, 147] width 57 height 57
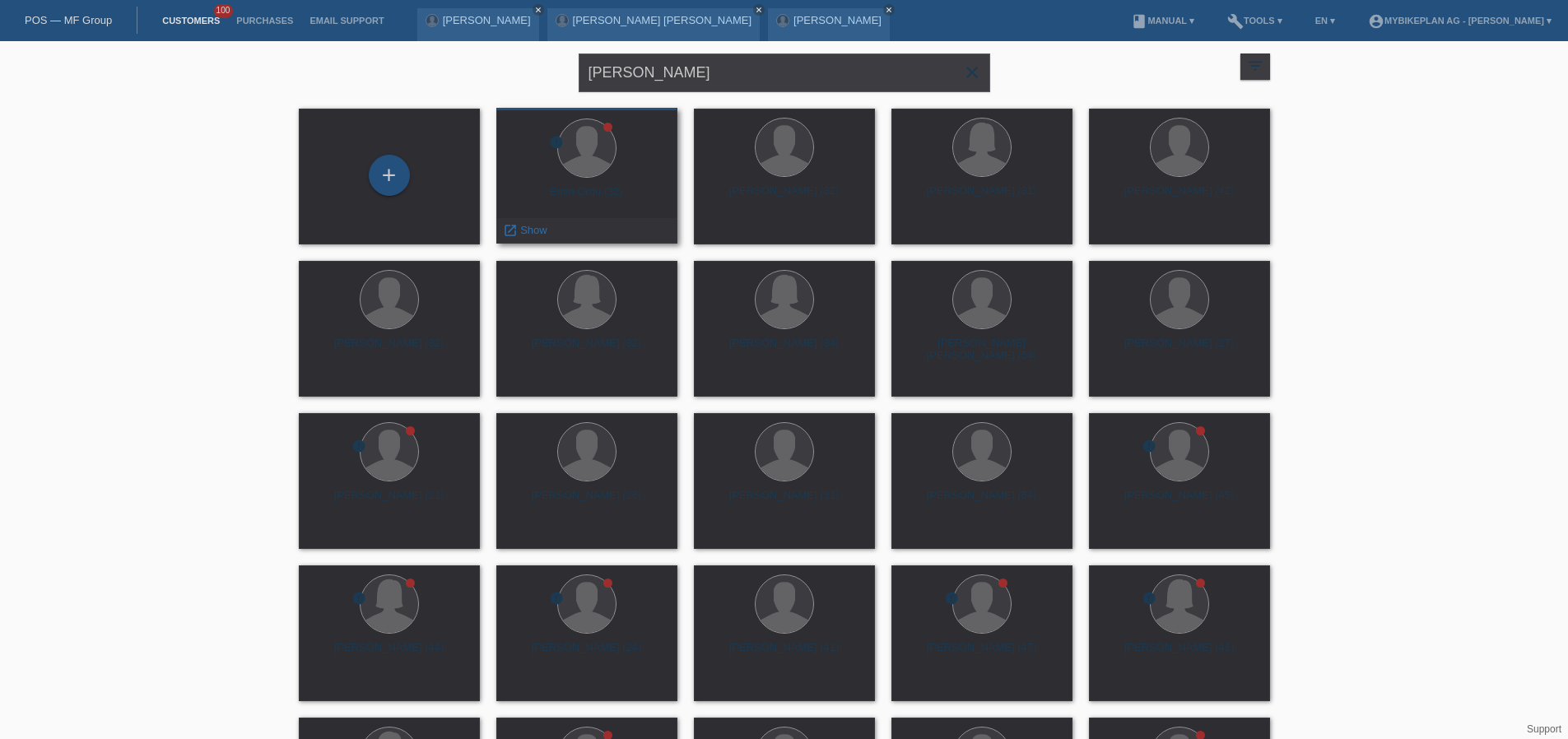
click at [586, 188] on div "Emin Ordu (32)" at bounding box center [587, 198] width 155 height 26
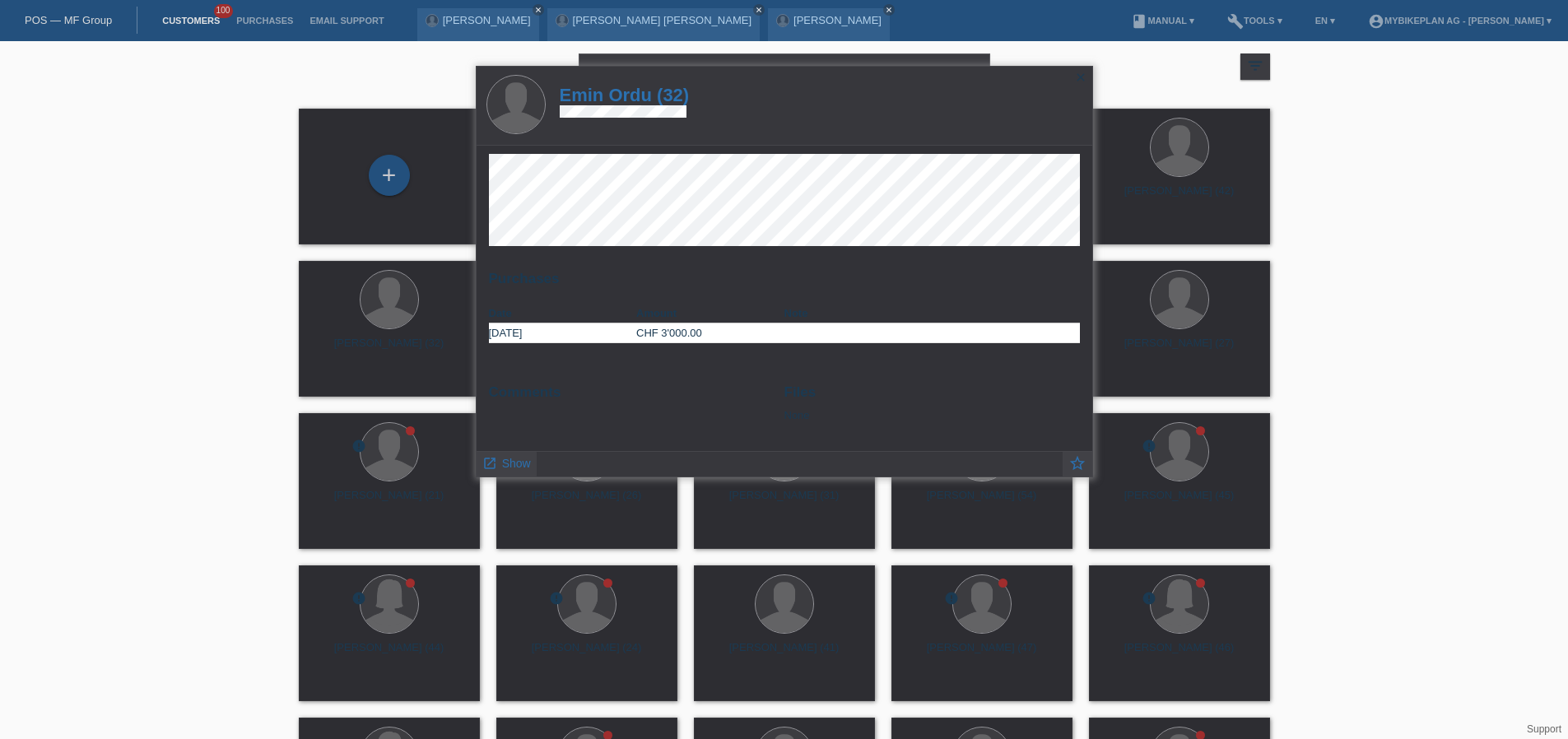
click at [672, 92] on h1 "Emin Ordu (32)" at bounding box center [625, 94] width 130 height 20
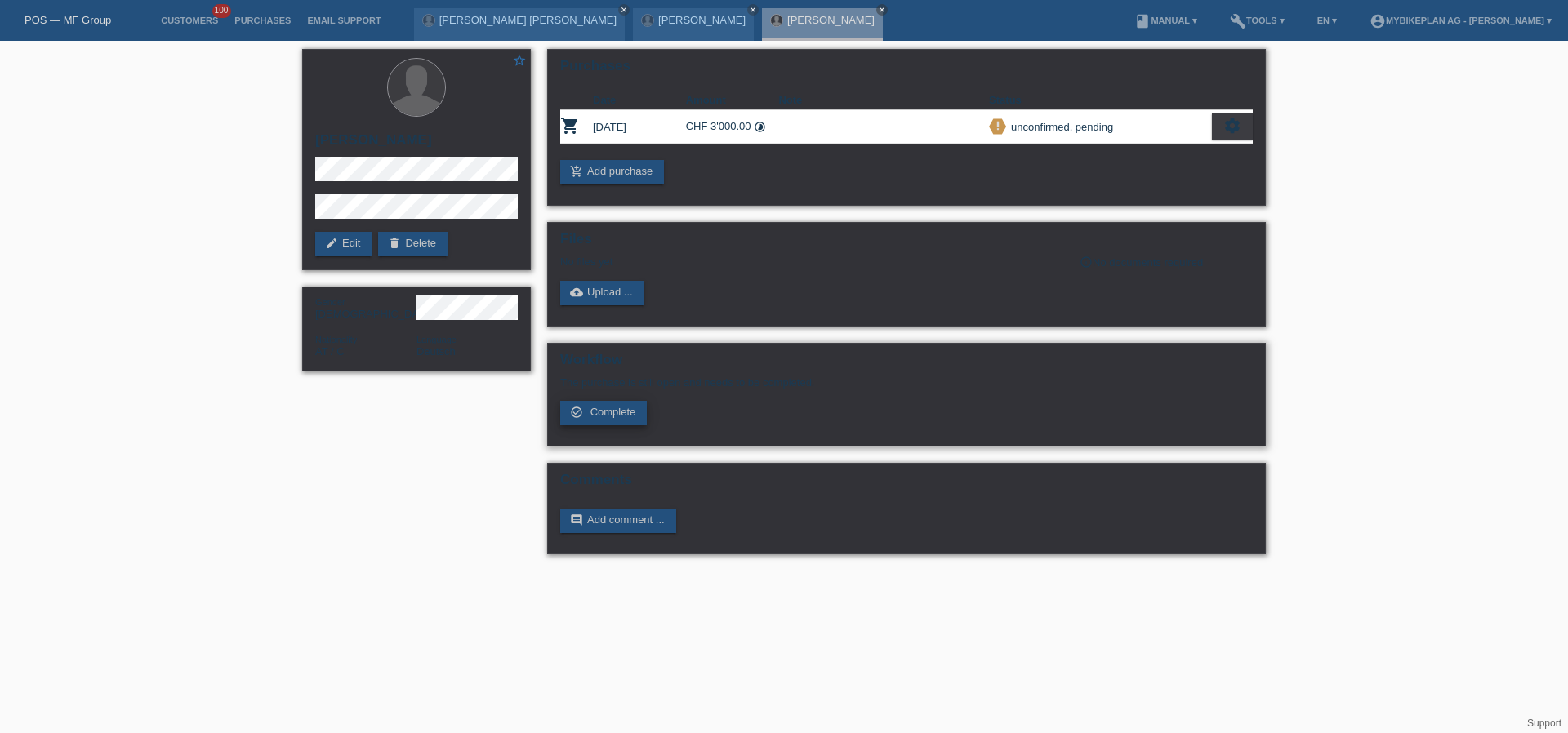
click at [594, 419] on link "check_circle_outline Complete" at bounding box center [603, 413] width 86 height 24
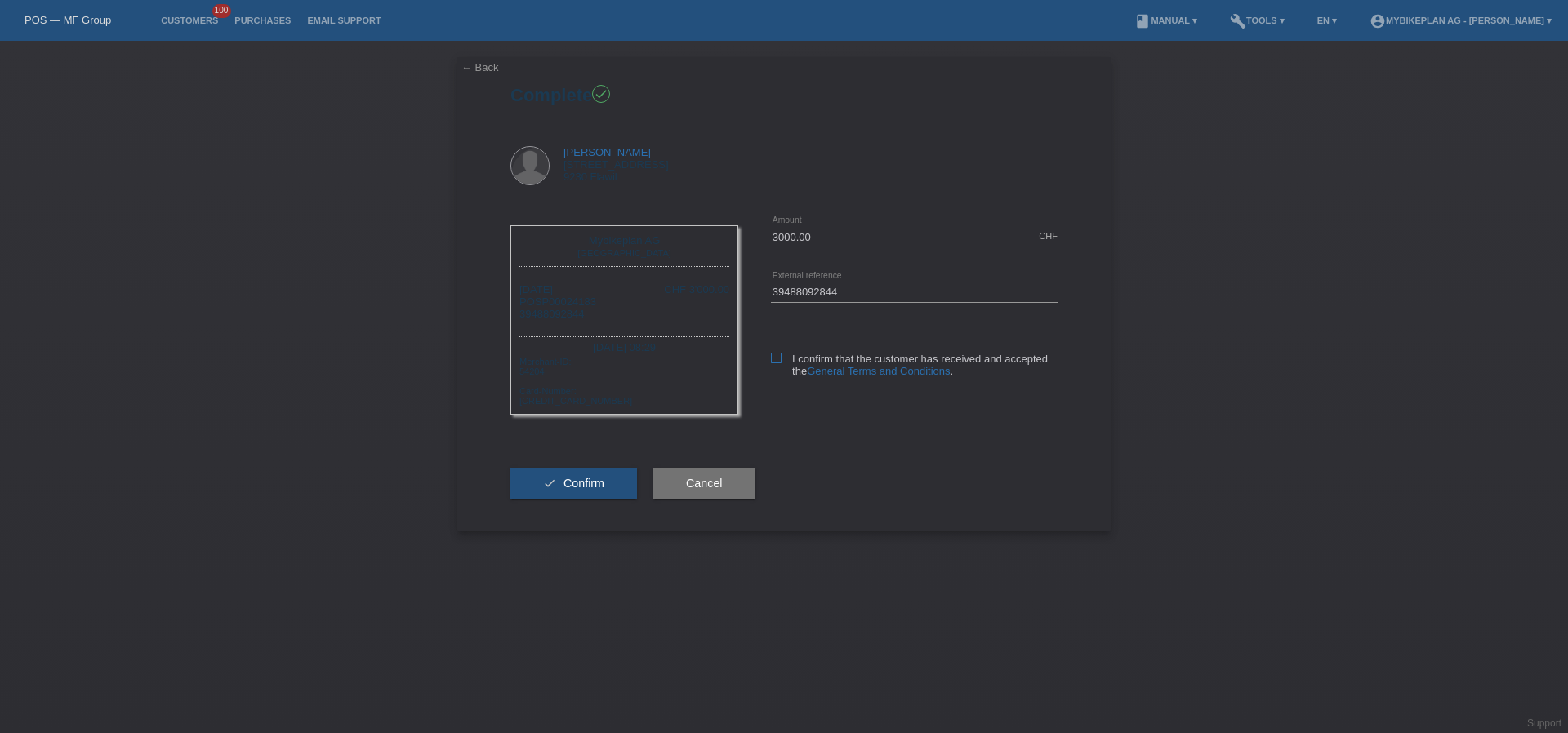
click at [772, 365] on label "I confirm that the customer has received and accepted the General Terms and Con…" at bounding box center [914, 365] width 287 height 24
click at [772, 363] on input "I confirm that the customer has received and accepted the General Terms and Con…" at bounding box center [776, 358] width 10 height 10
checkbox input "true"
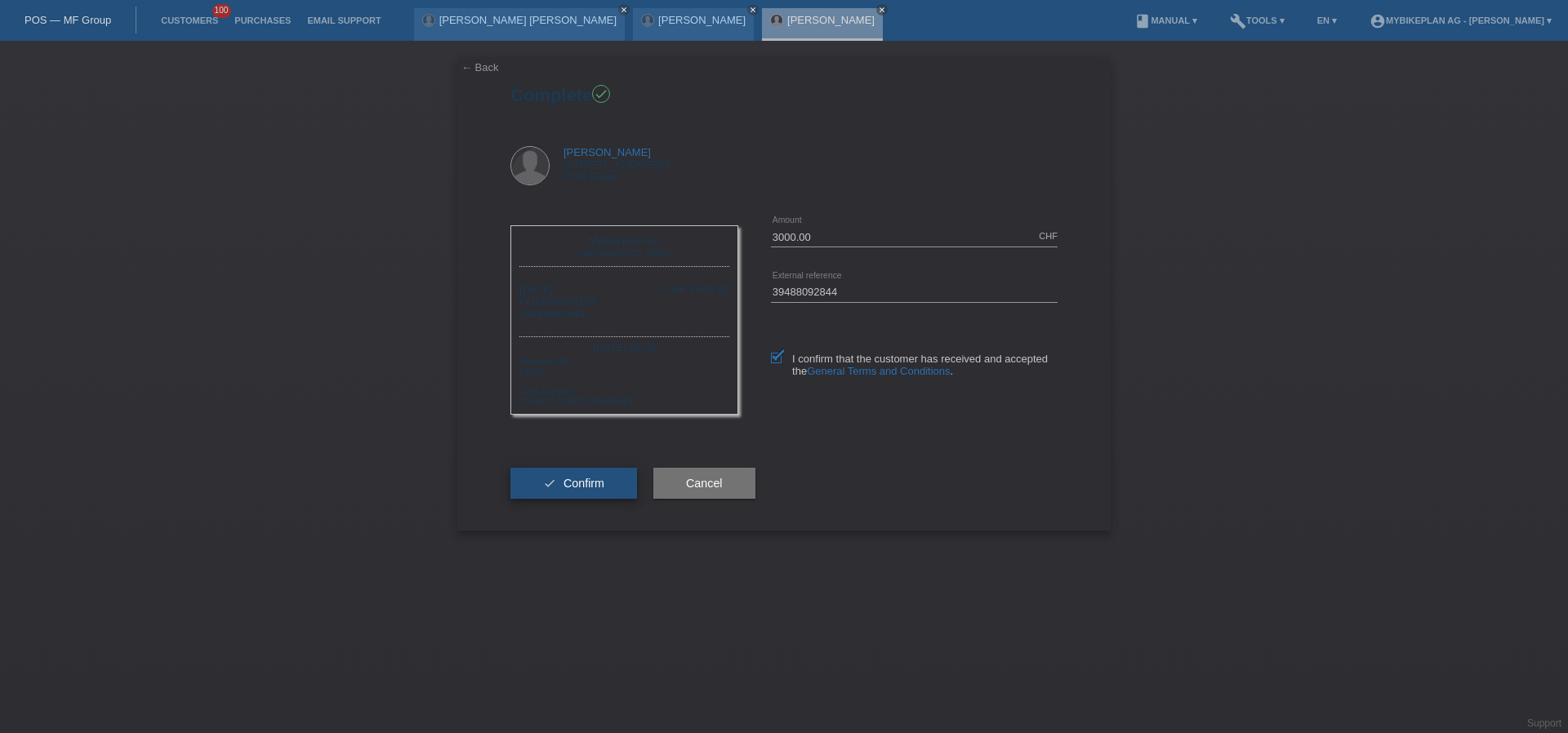
click at [602, 484] on span "Confirm" at bounding box center [584, 483] width 41 height 13
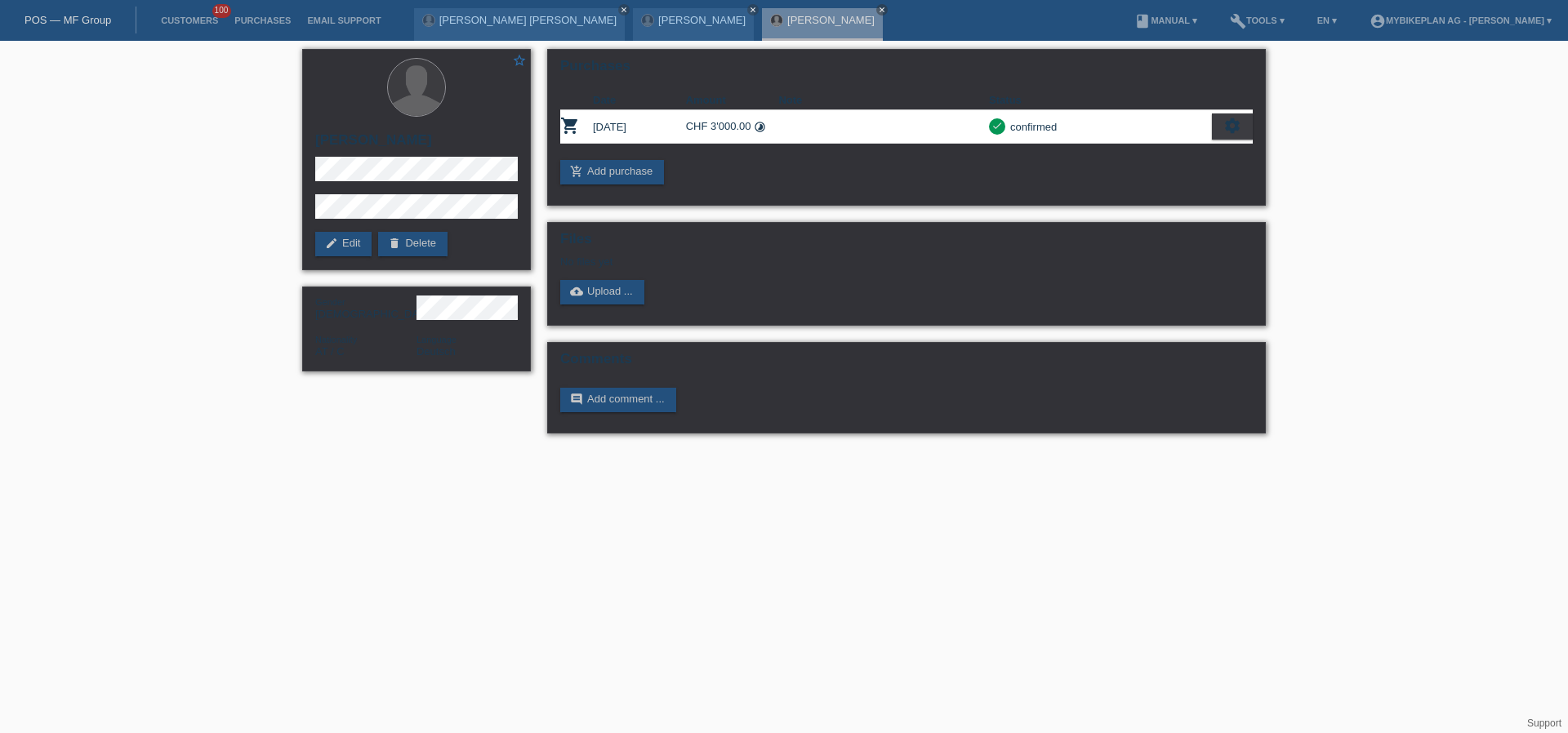
click at [91, 26] on div "POS — MF Group" at bounding box center [68, 19] width 136 height 27
click at [94, 17] on link "POS — MF Group" at bounding box center [67, 20] width 86 height 12
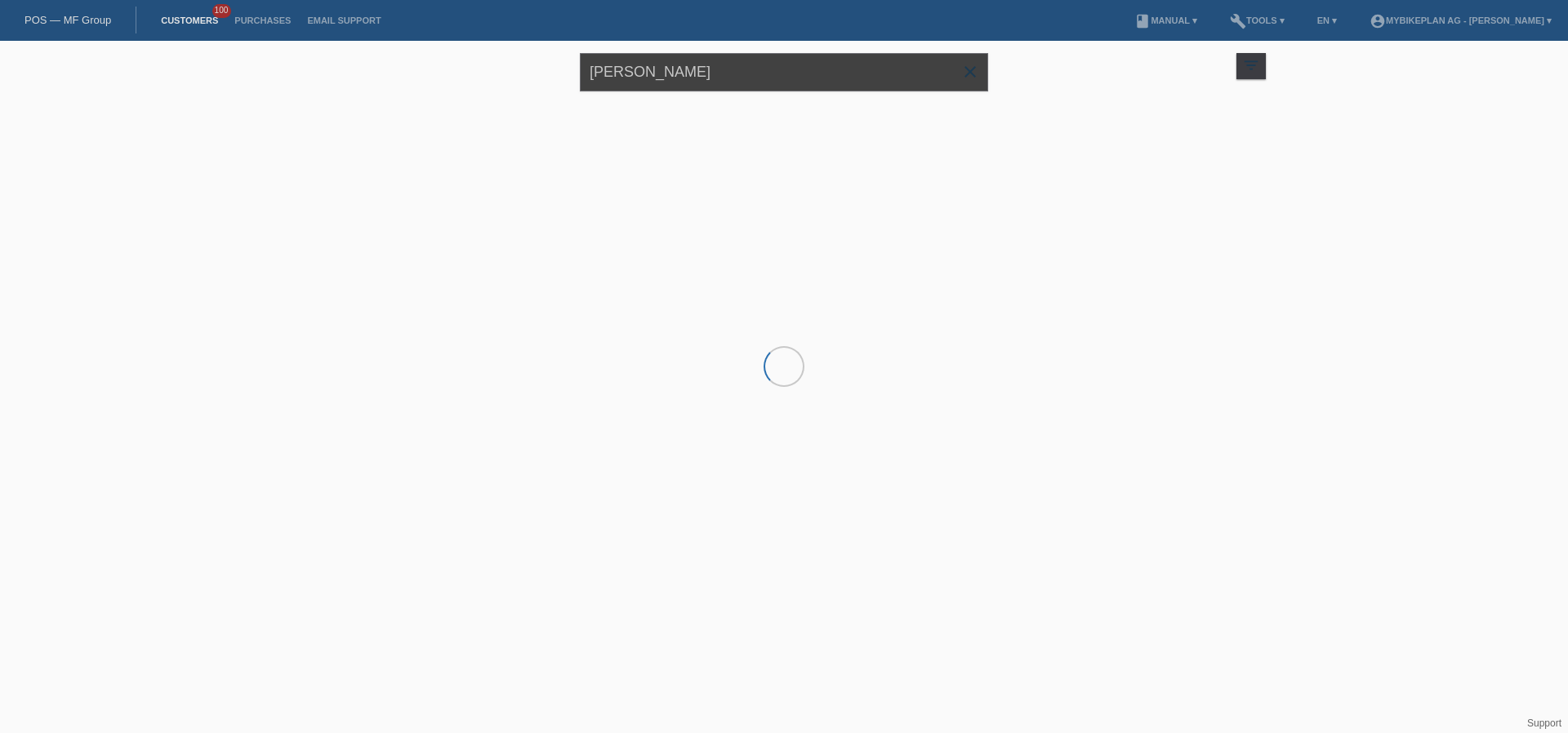
click at [742, 73] on input "[PERSON_NAME]" at bounding box center [784, 73] width 408 height 38
paste input "[PERSON_NAME]"
type input "[PERSON_NAME]"
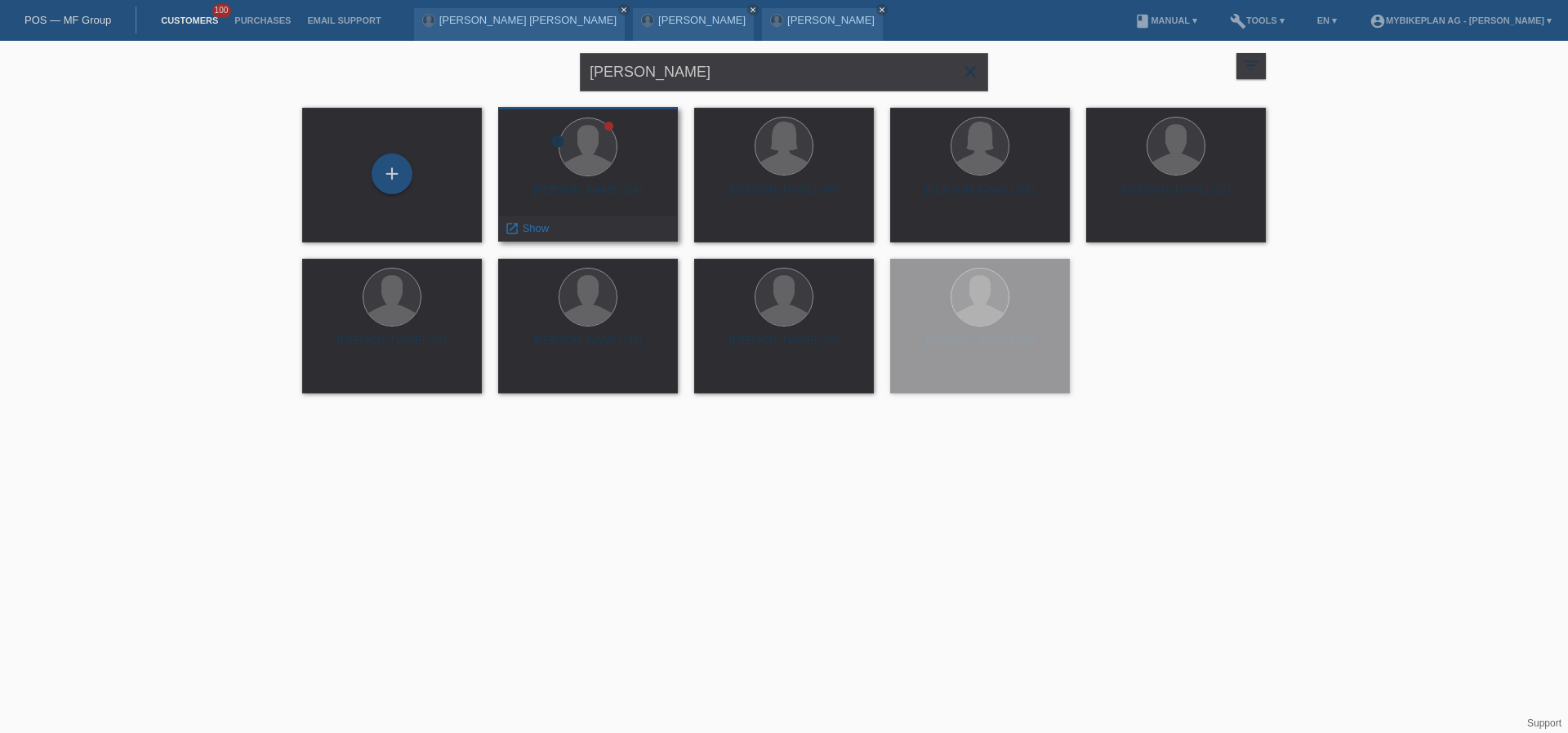
click at [607, 190] on div "Mario Imobersteg (24)" at bounding box center [588, 197] width 154 height 26
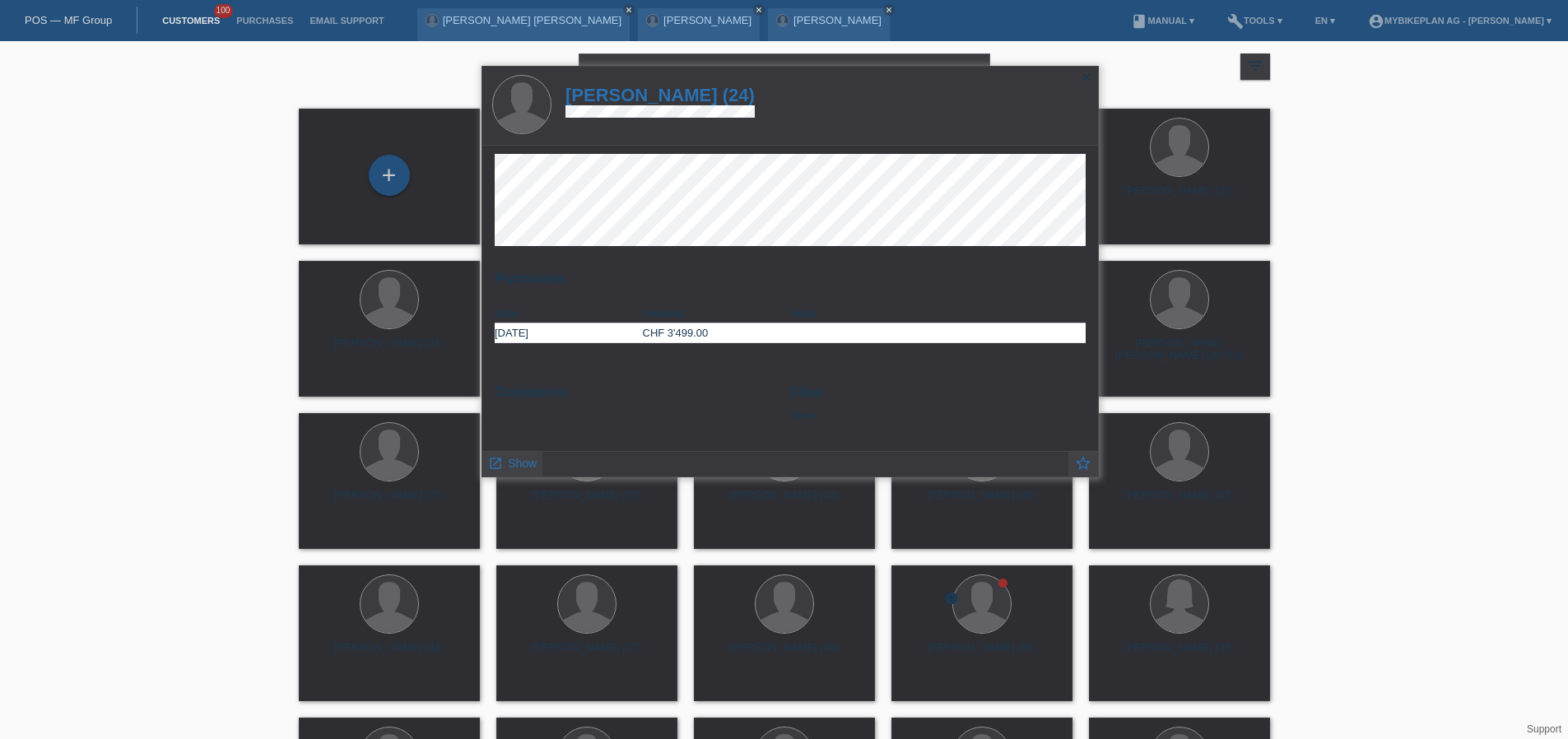
click at [681, 99] on h1 "Mario Imobersteg (24)" at bounding box center [659, 94] width 189 height 20
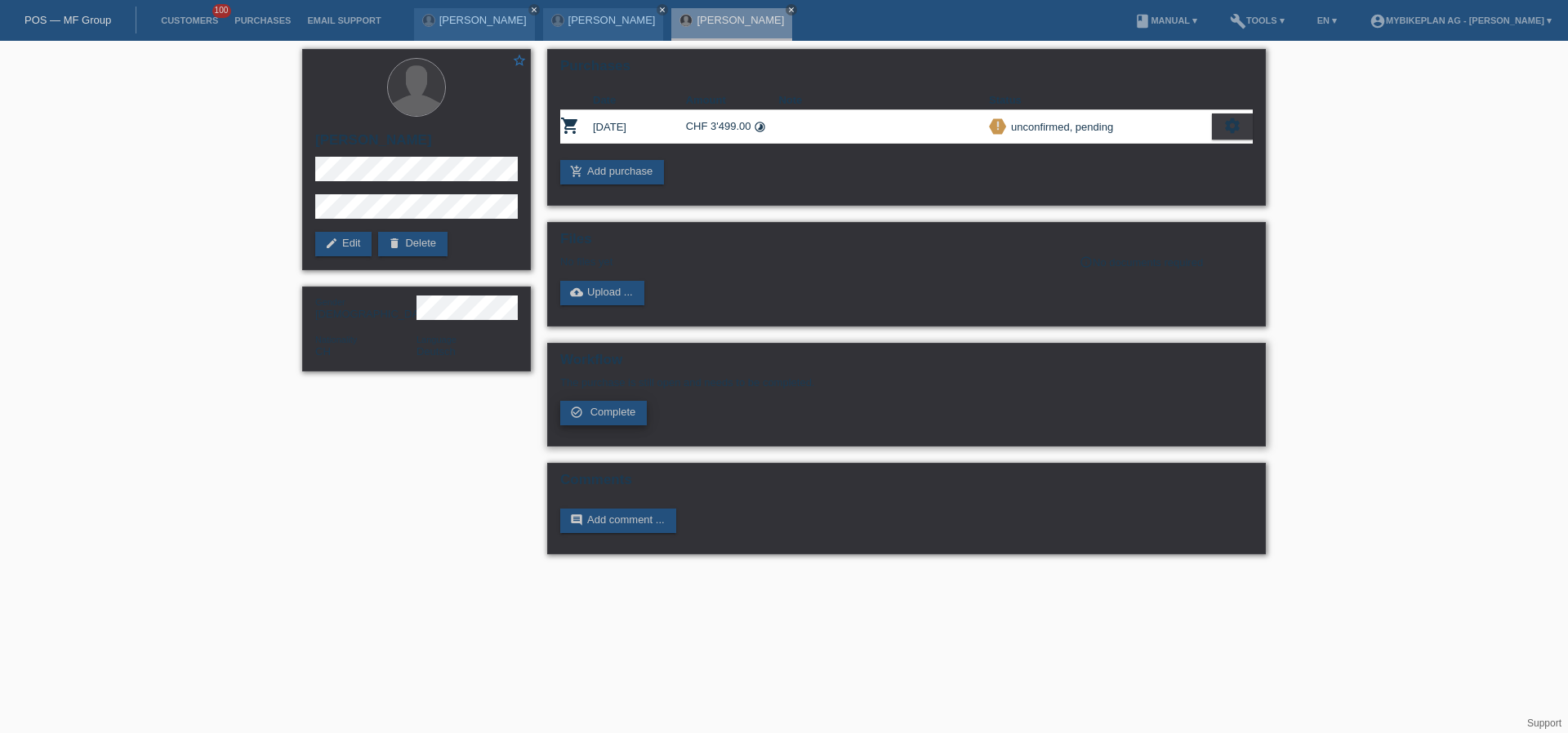
click at [605, 418] on span "Complete" at bounding box center [613, 412] width 45 height 12
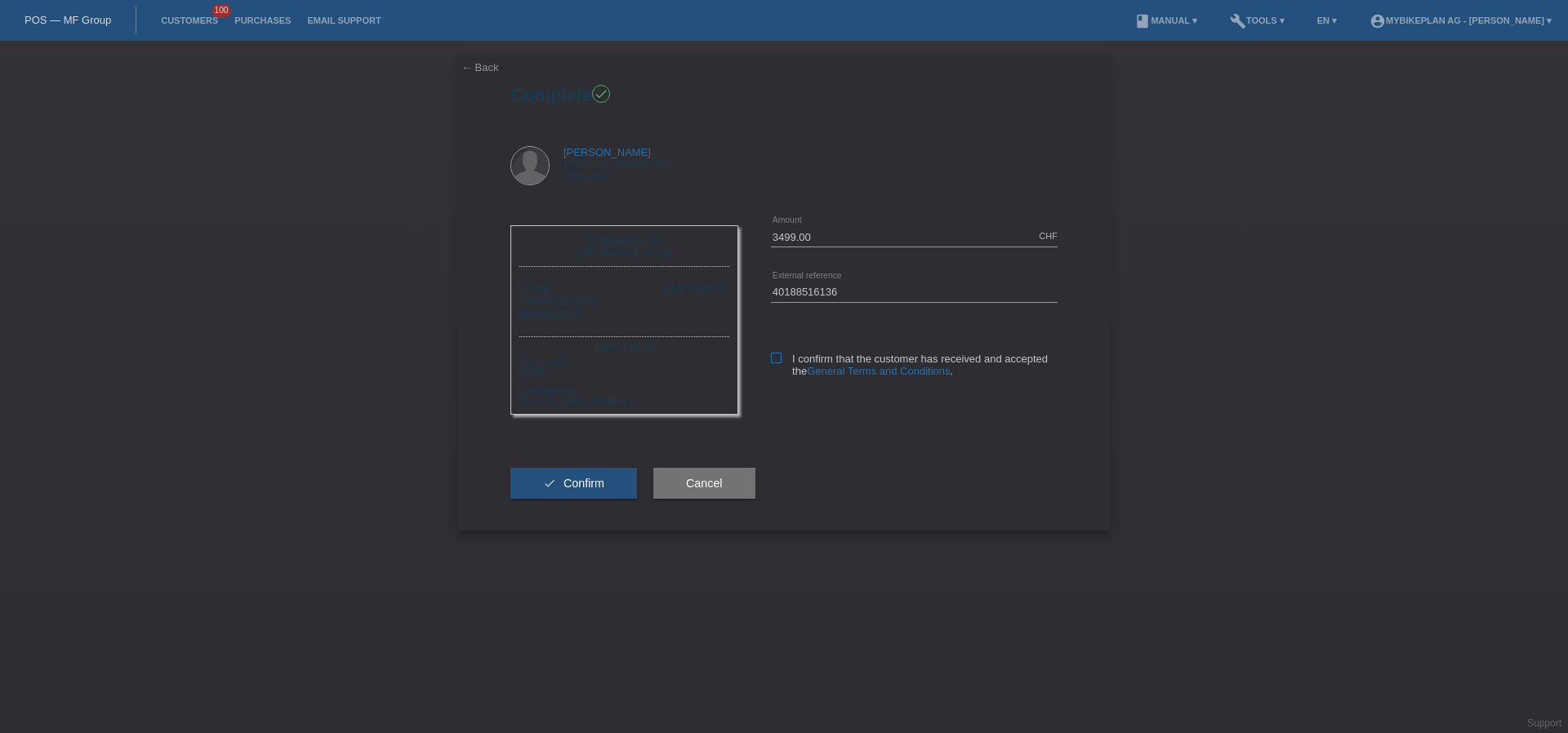
click at [778, 359] on icon at bounding box center [776, 358] width 10 height 10
click at [778, 359] on input "I confirm that the customer has received and accepted the General Terms and Con…" at bounding box center [776, 358] width 10 height 10
checkbox input "true"
click at [618, 475] on button "check Confirm" at bounding box center [573, 484] width 127 height 31
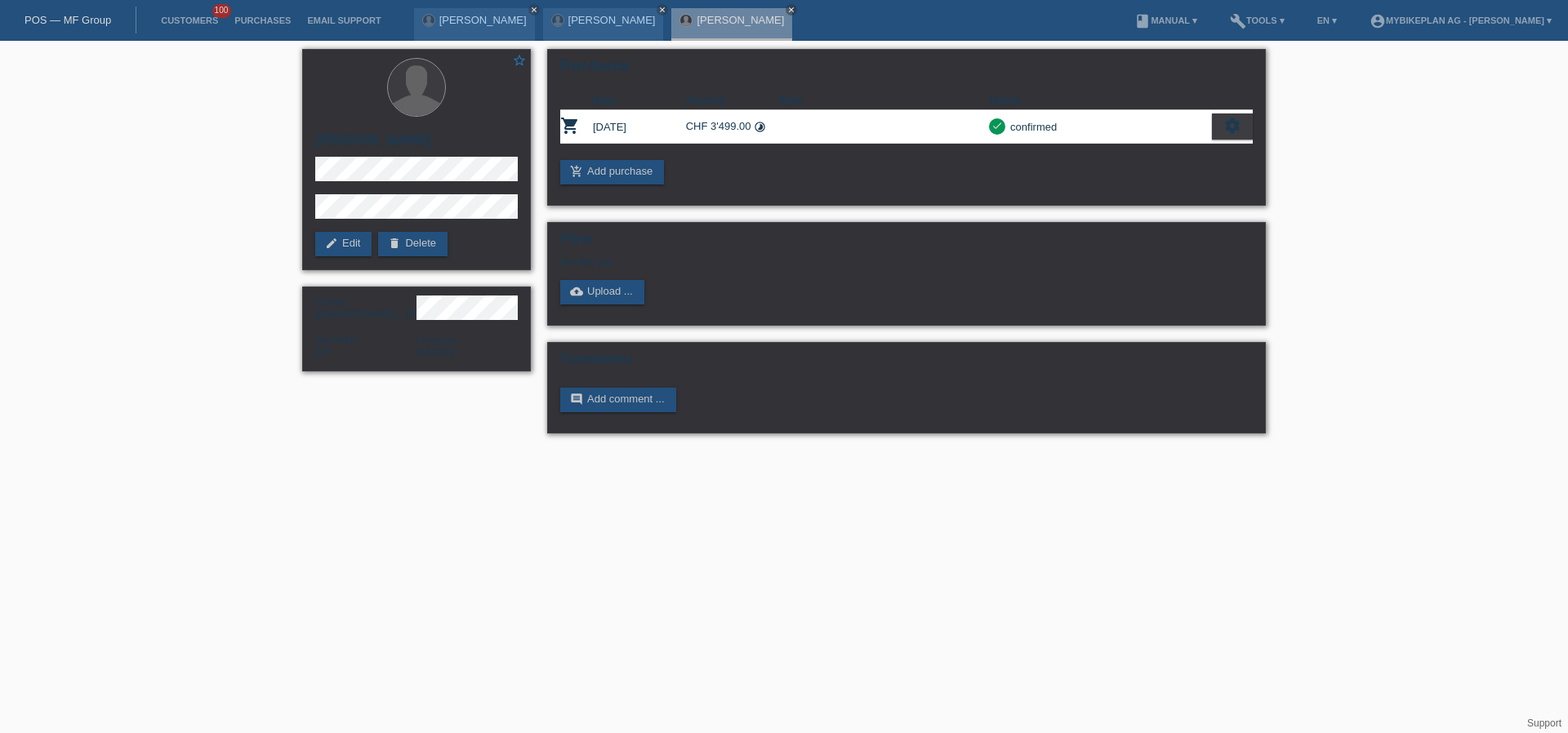
click at [59, 25] on link "POS — MF Group" at bounding box center [67, 20] width 86 height 12
click at [65, 22] on link "POS — MF Group" at bounding box center [67, 20] width 86 height 12
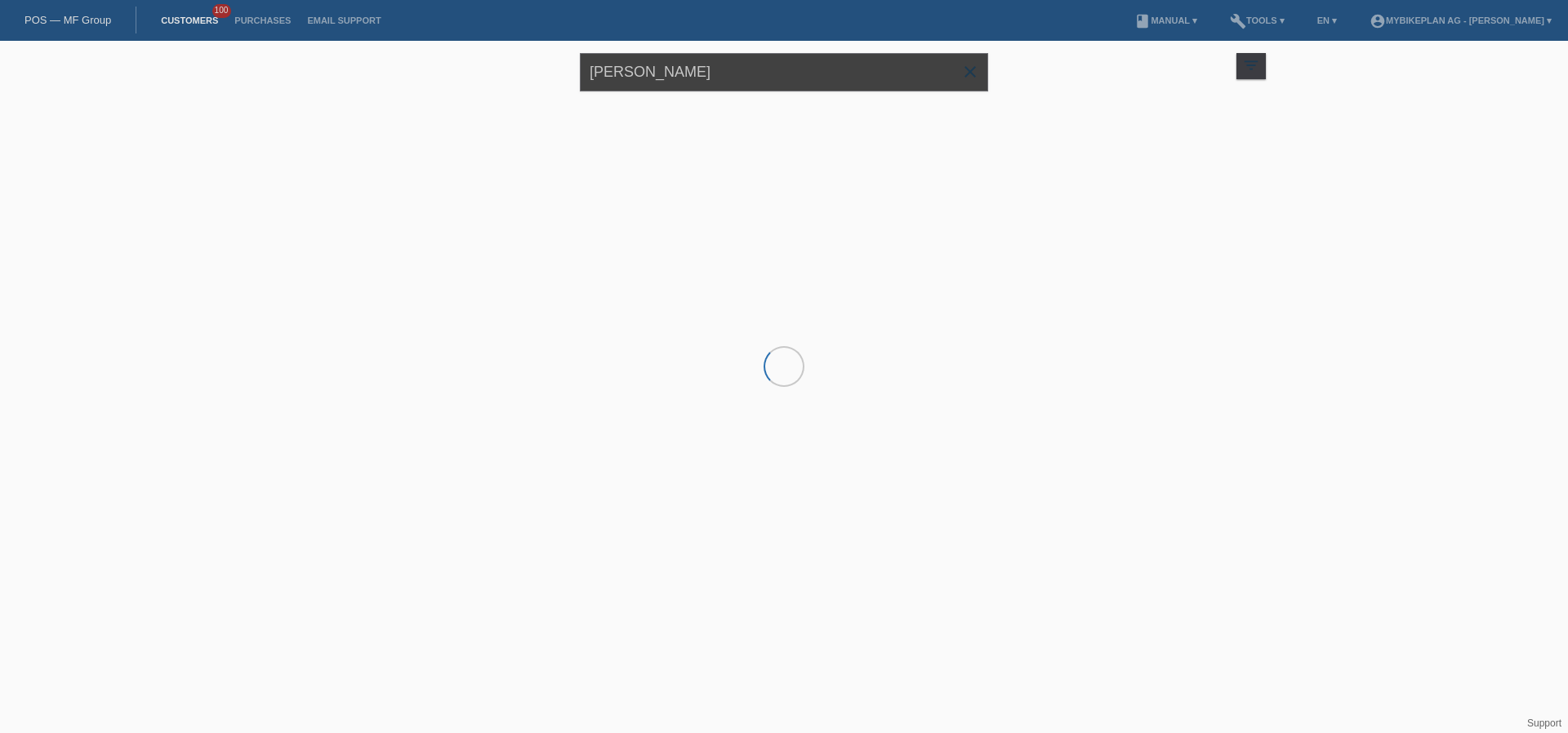
click at [773, 77] on input "[PERSON_NAME]" at bounding box center [784, 73] width 408 height 38
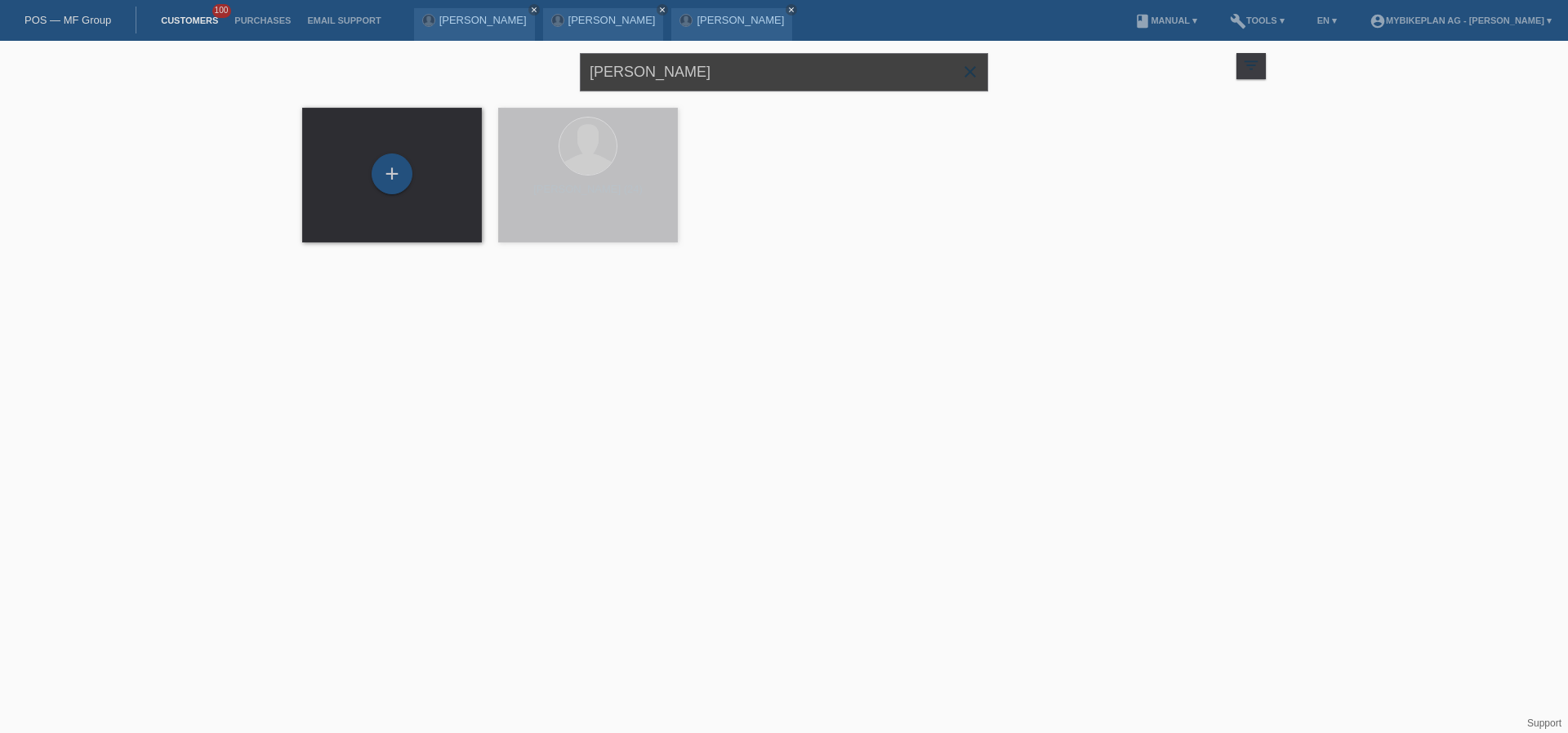
click at [773, 77] on input "[PERSON_NAME]" at bounding box center [784, 73] width 408 height 38
paste input "[PERSON_NAME]"
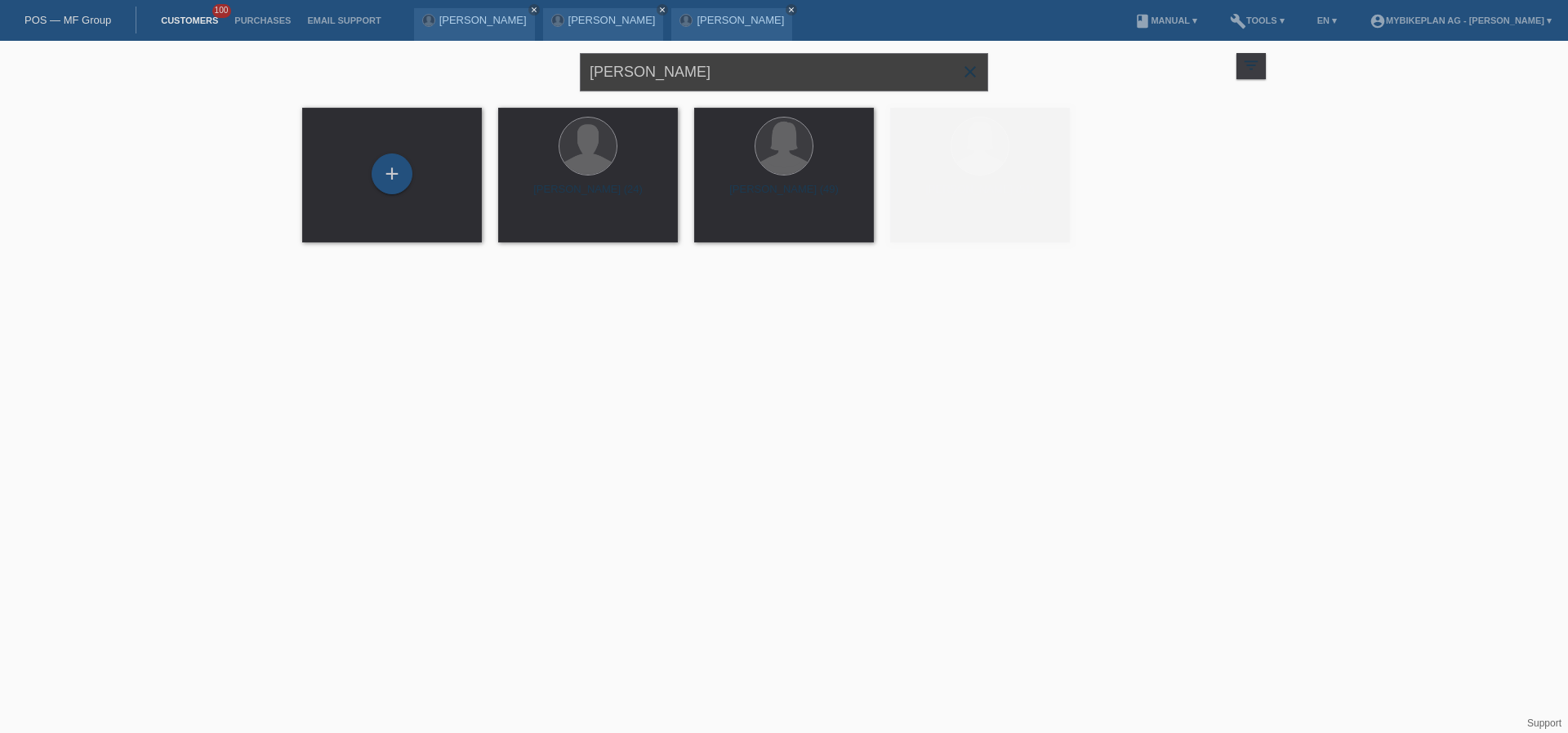
type input "[PERSON_NAME]"
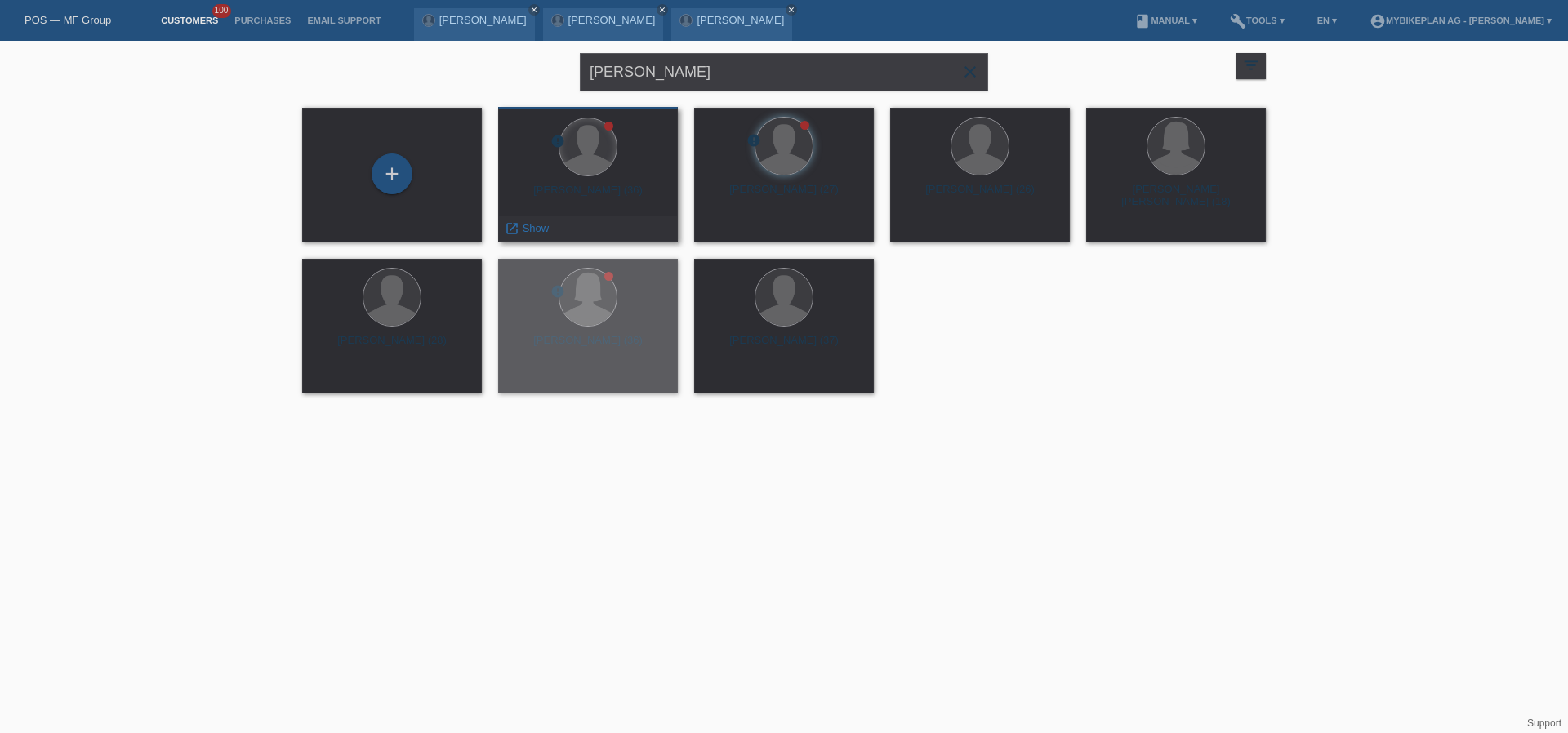
click at [596, 156] on div at bounding box center [587, 147] width 57 height 57
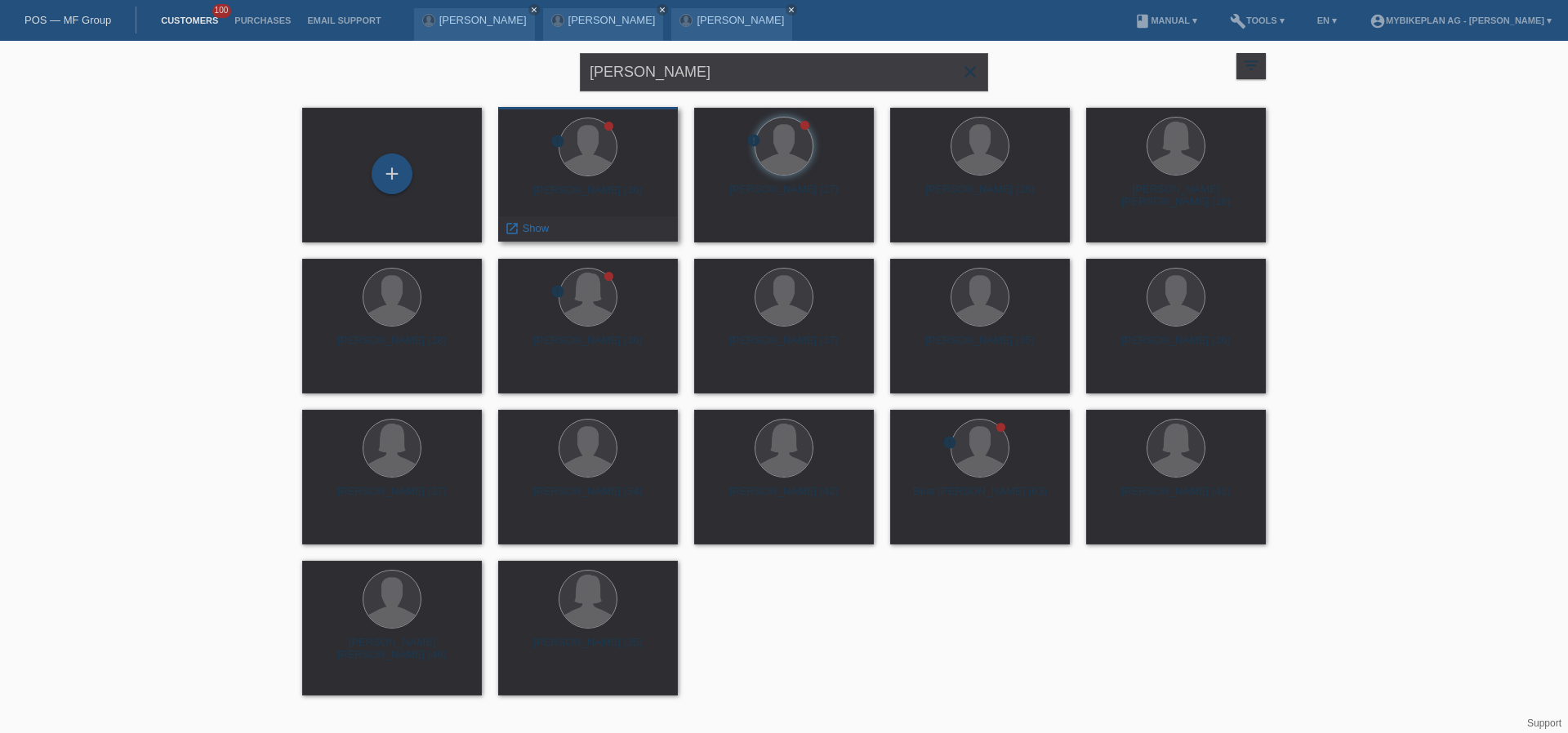
click at [600, 187] on div "[PERSON_NAME] (36)" at bounding box center [588, 197] width 154 height 26
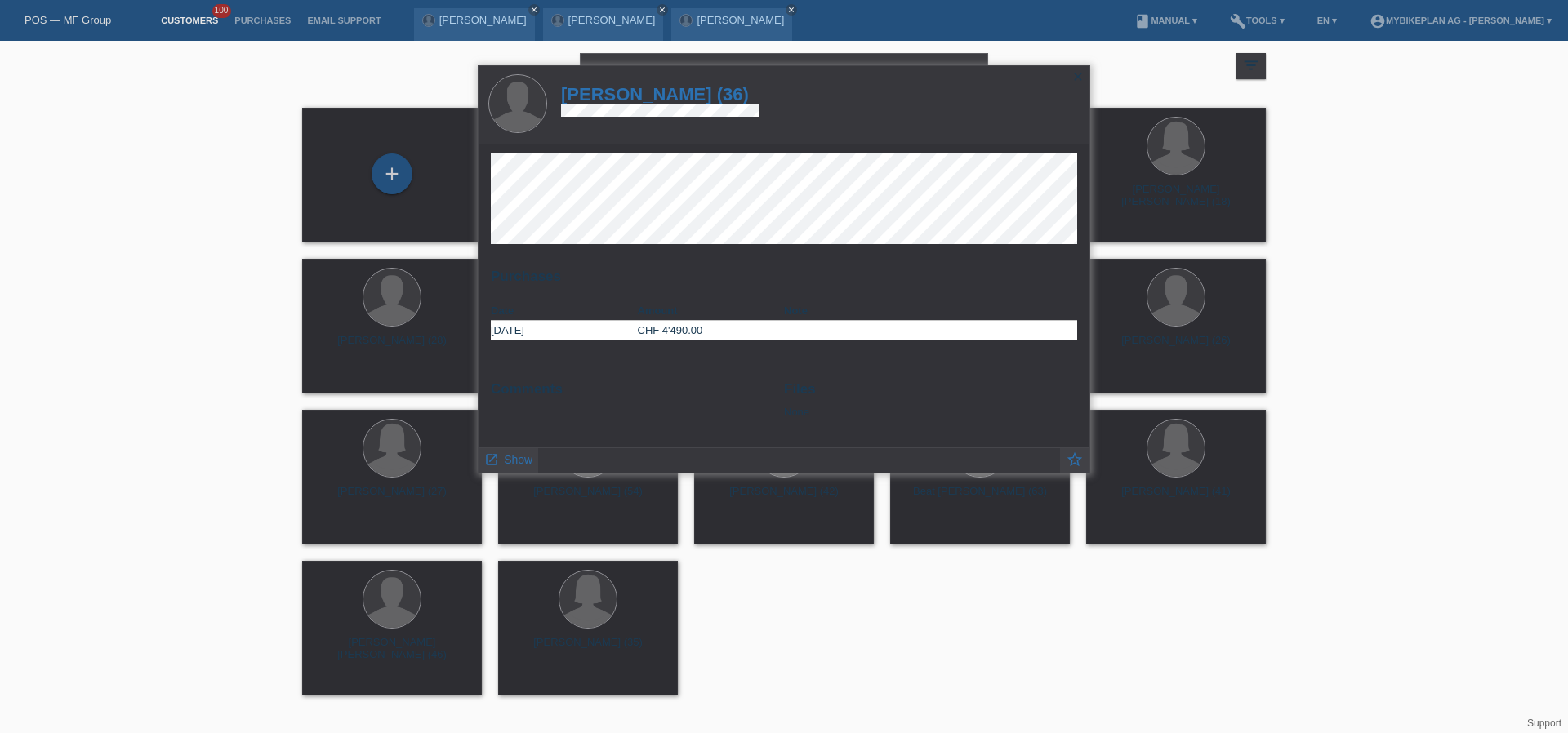
click at [686, 94] on h1 "[PERSON_NAME] (36)" at bounding box center [660, 93] width 198 height 20
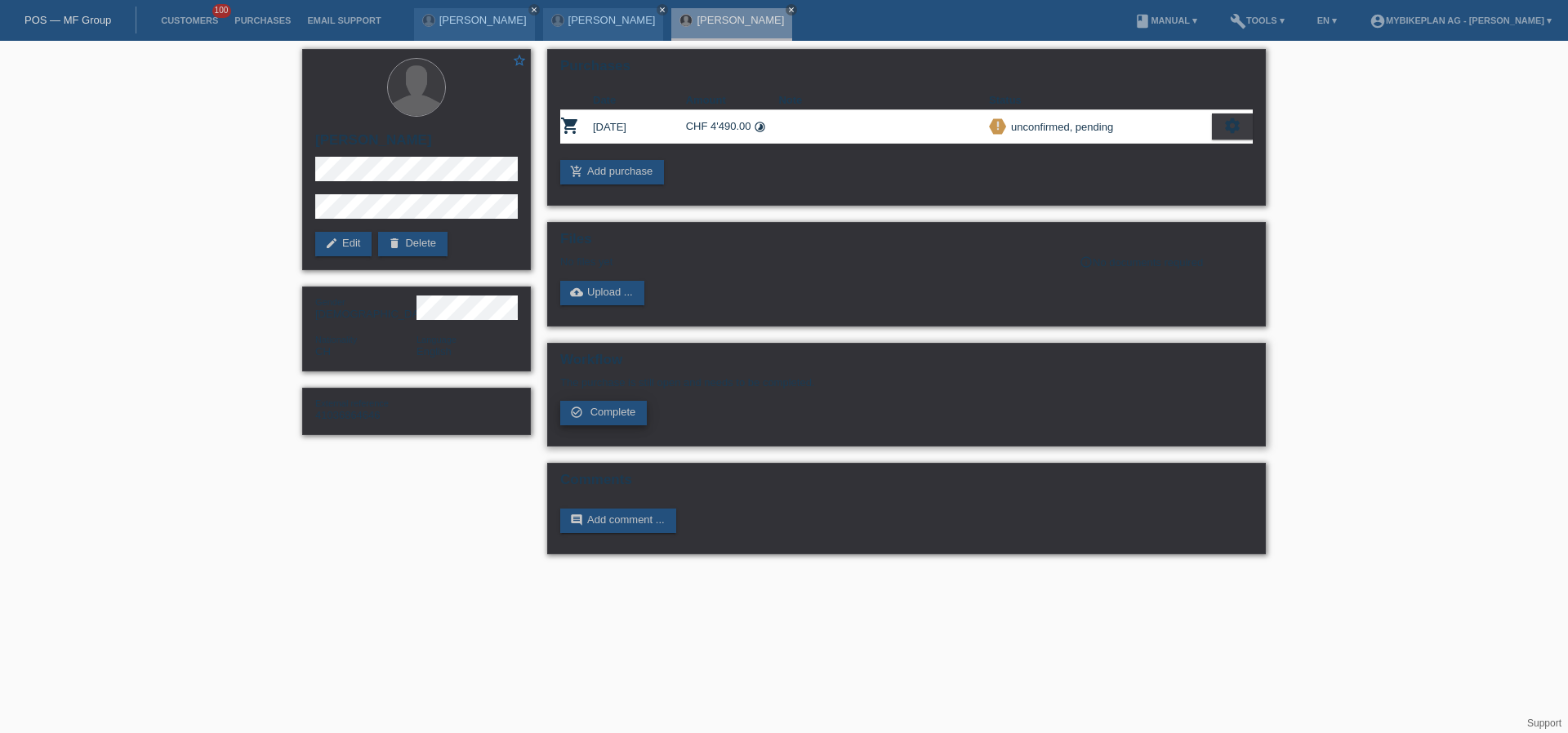
click at [597, 419] on link "check_circle_outline Complete" at bounding box center [603, 413] width 86 height 24
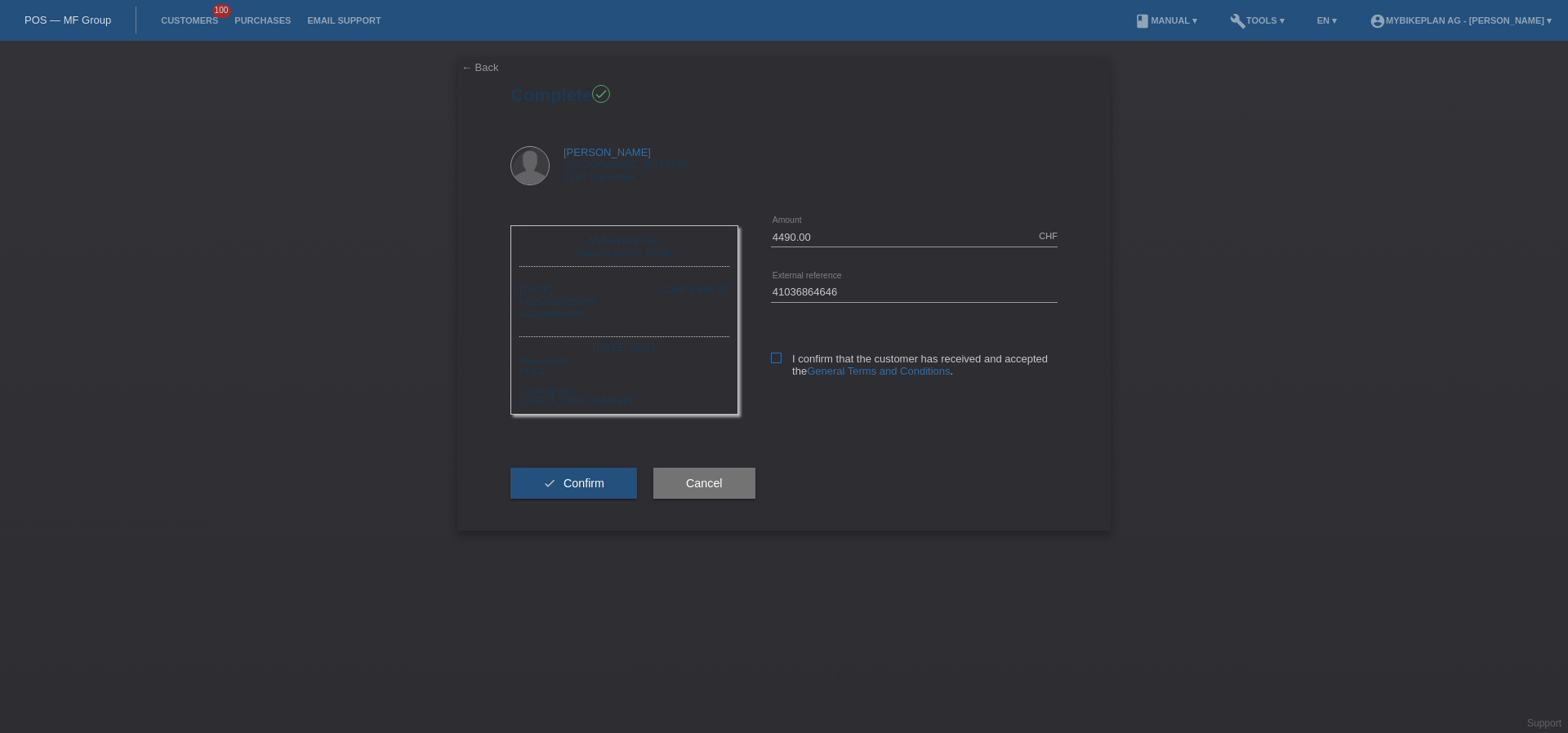
click at [782, 354] on label "I confirm that the customer has received and accepted the General Terms and Con…" at bounding box center [914, 365] width 287 height 24
click at [782, 354] on input "I confirm that the customer has received and accepted the General Terms and Con…" at bounding box center [776, 358] width 10 height 10
checkbox input "true"
click at [596, 489] on span "Confirm" at bounding box center [584, 483] width 41 height 13
